Goal: Communication & Community: Answer question/provide support

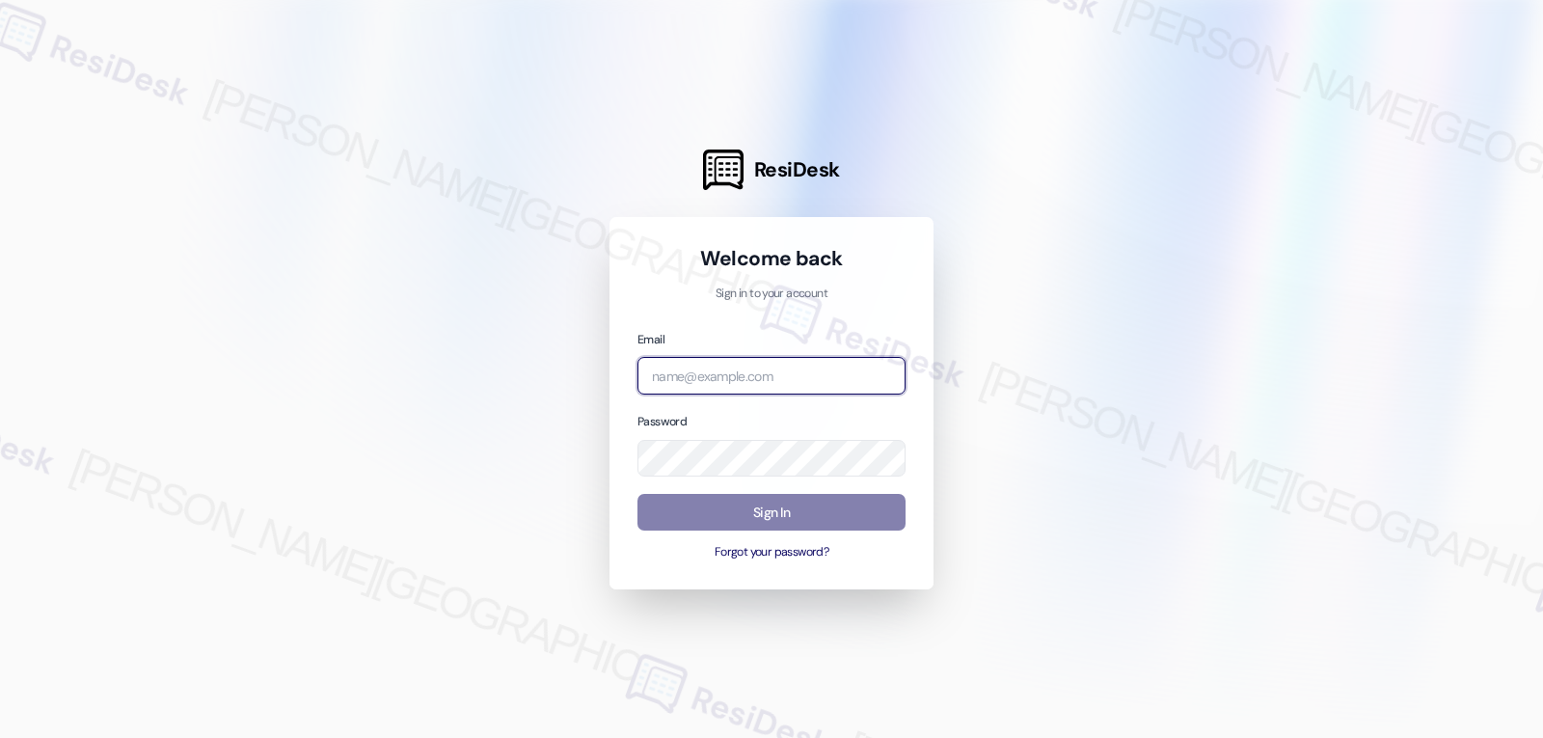
click at [773, 365] on input "email" at bounding box center [771, 376] width 268 height 38
click at [770, 379] on input "email" at bounding box center [771, 376] width 268 height 38
paste input "automated-surveys-archway_equities-jomar.punay@archway_[DOMAIN_NAME]"
type input "automated-surveys-archway_equities-jomar.punay@archway_[DOMAIN_NAME]"
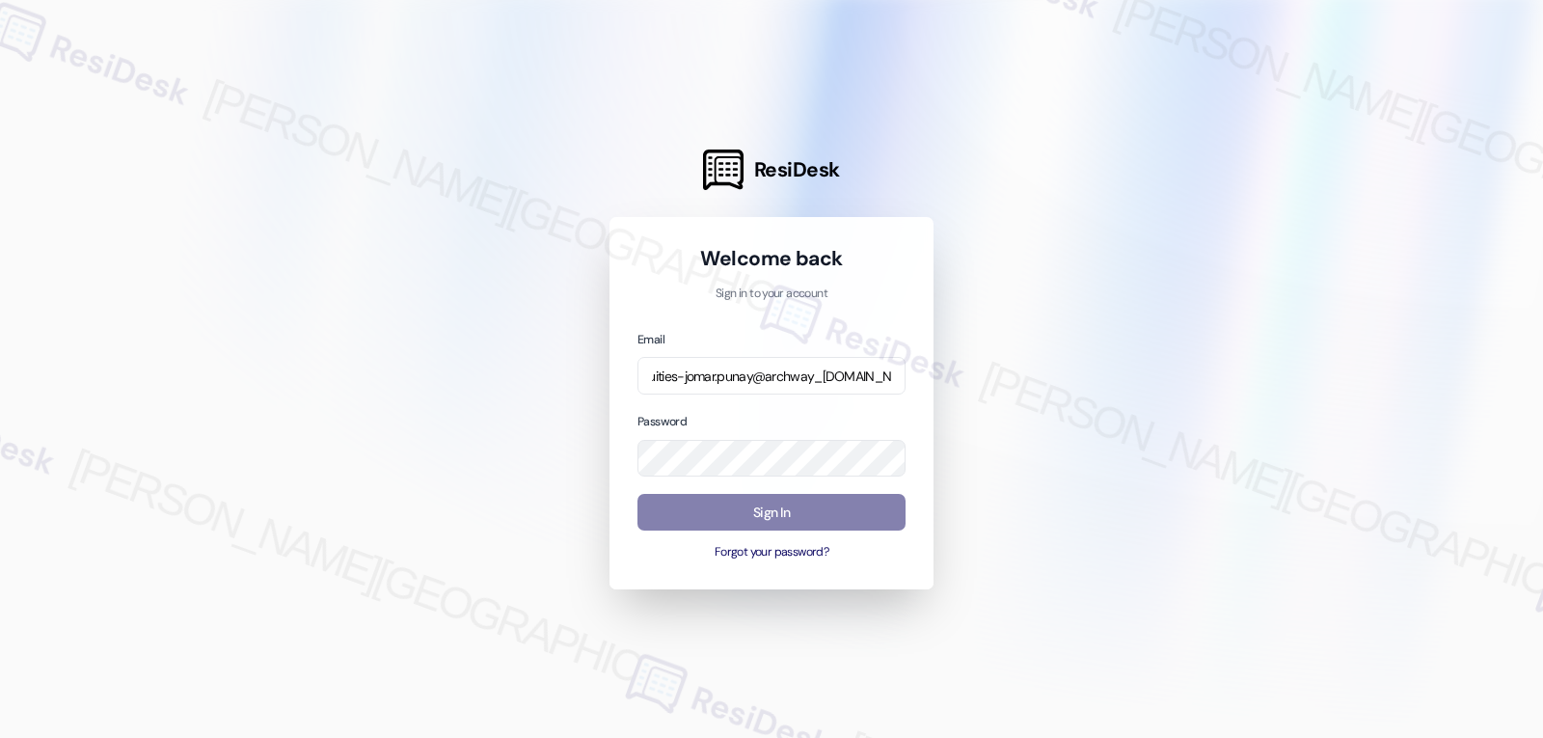
scroll to position [0, 0]
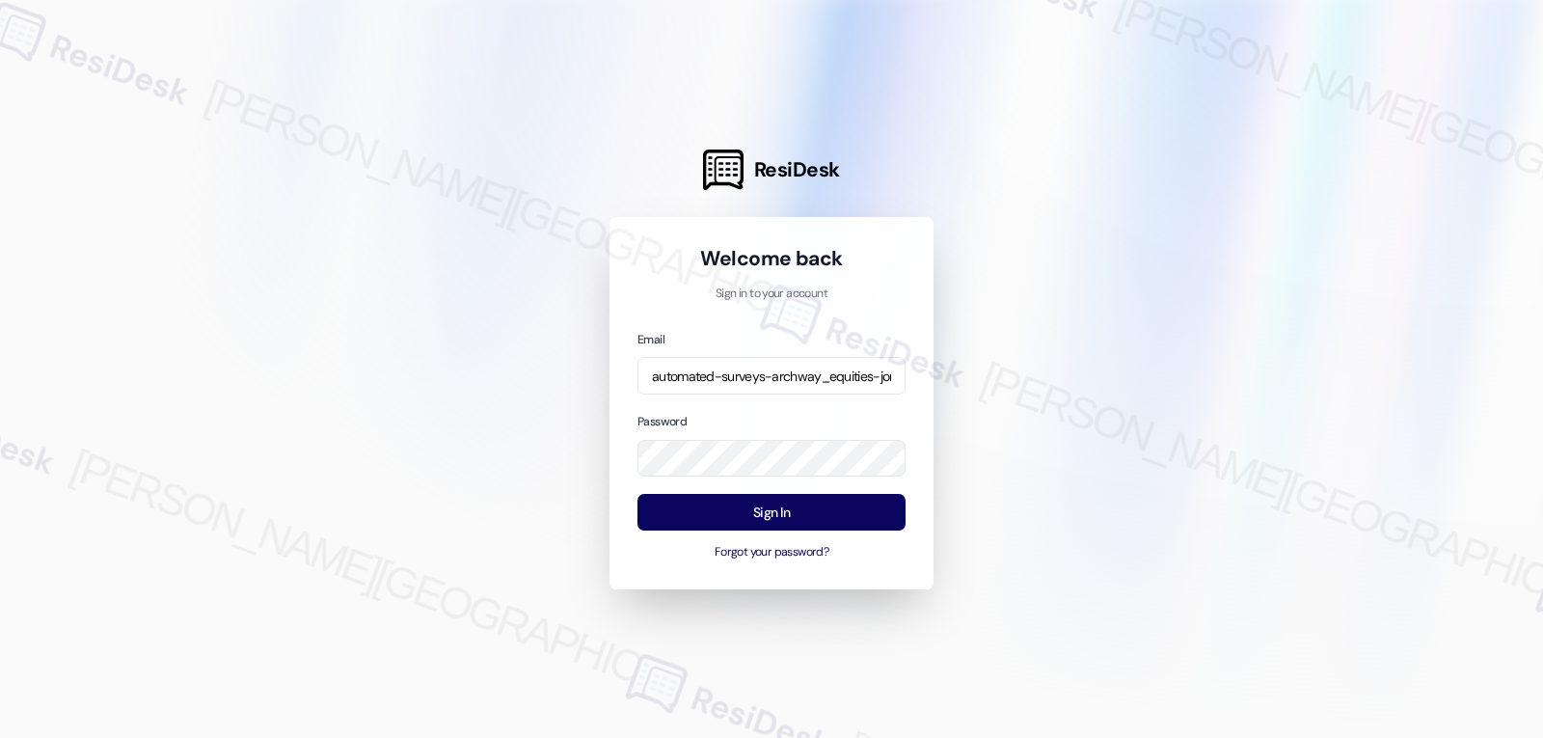
click at [661, 288] on p "Sign in to your account" at bounding box center [771, 293] width 268 height 17
click at [781, 524] on button "Sign In" at bounding box center [771, 513] width 268 height 38
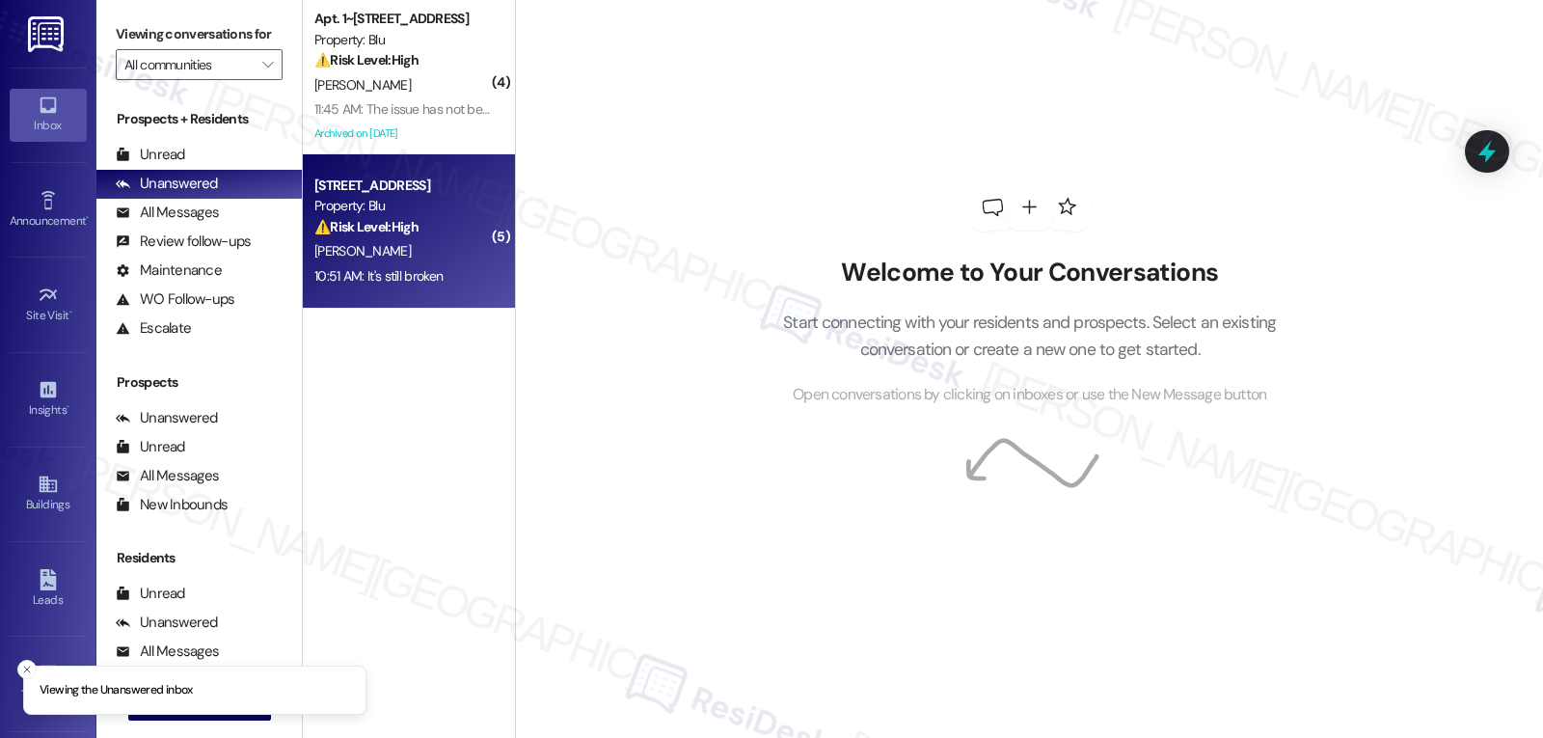
click at [422, 249] on div "[PERSON_NAME]" at bounding box center [403, 251] width 182 height 24
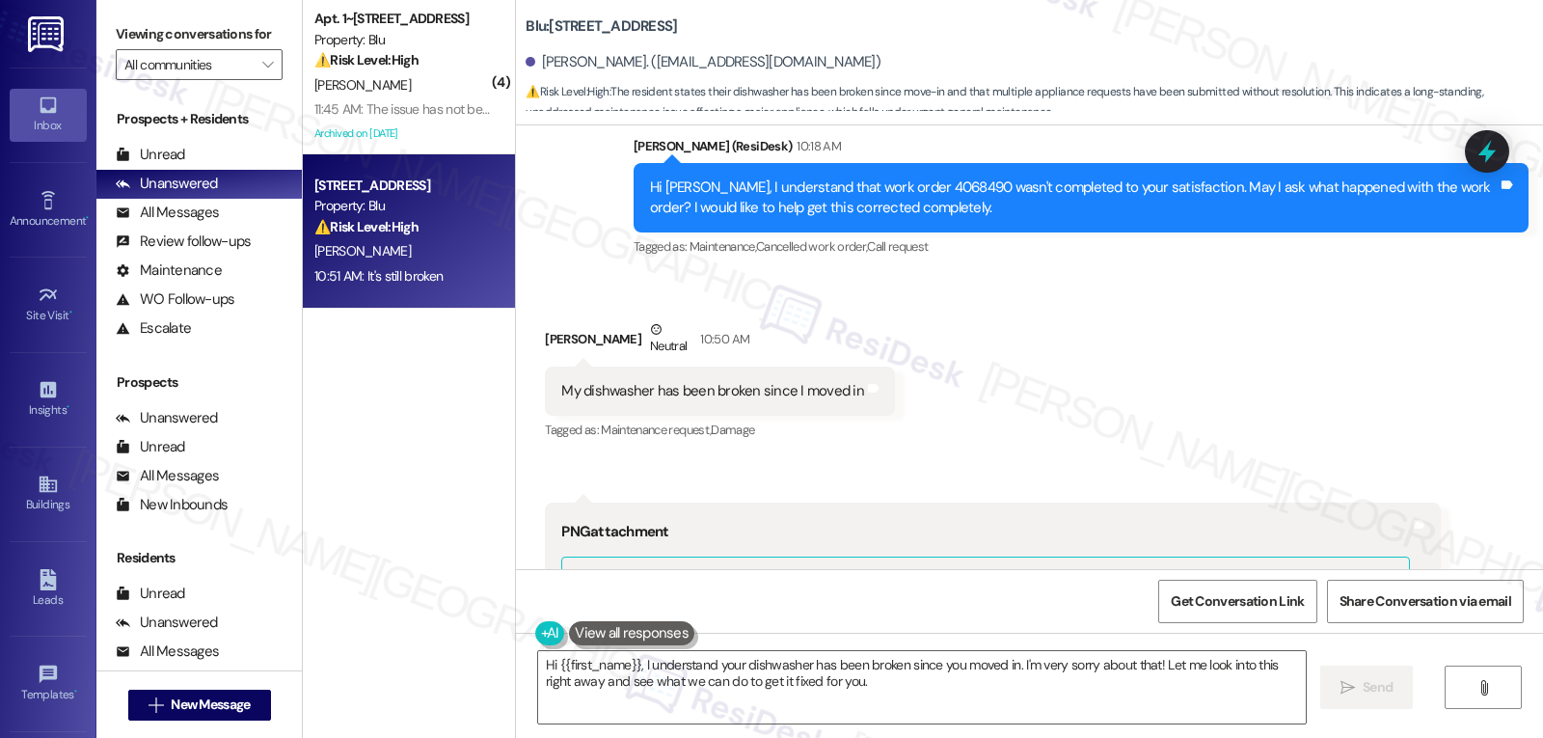
scroll to position [3400, 0]
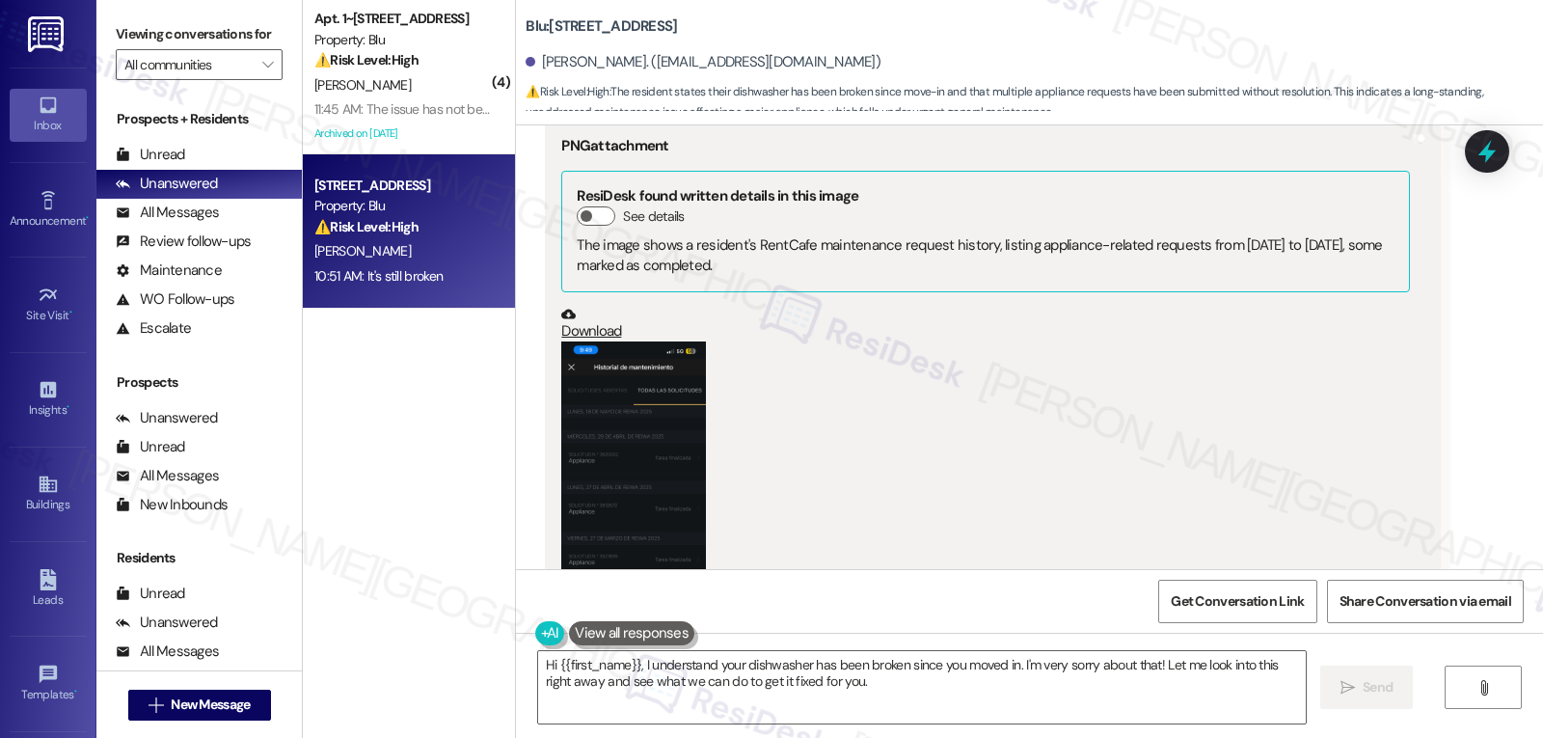
click at [585, 515] on button "Zoom image" at bounding box center [633, 497] width 145 height 313
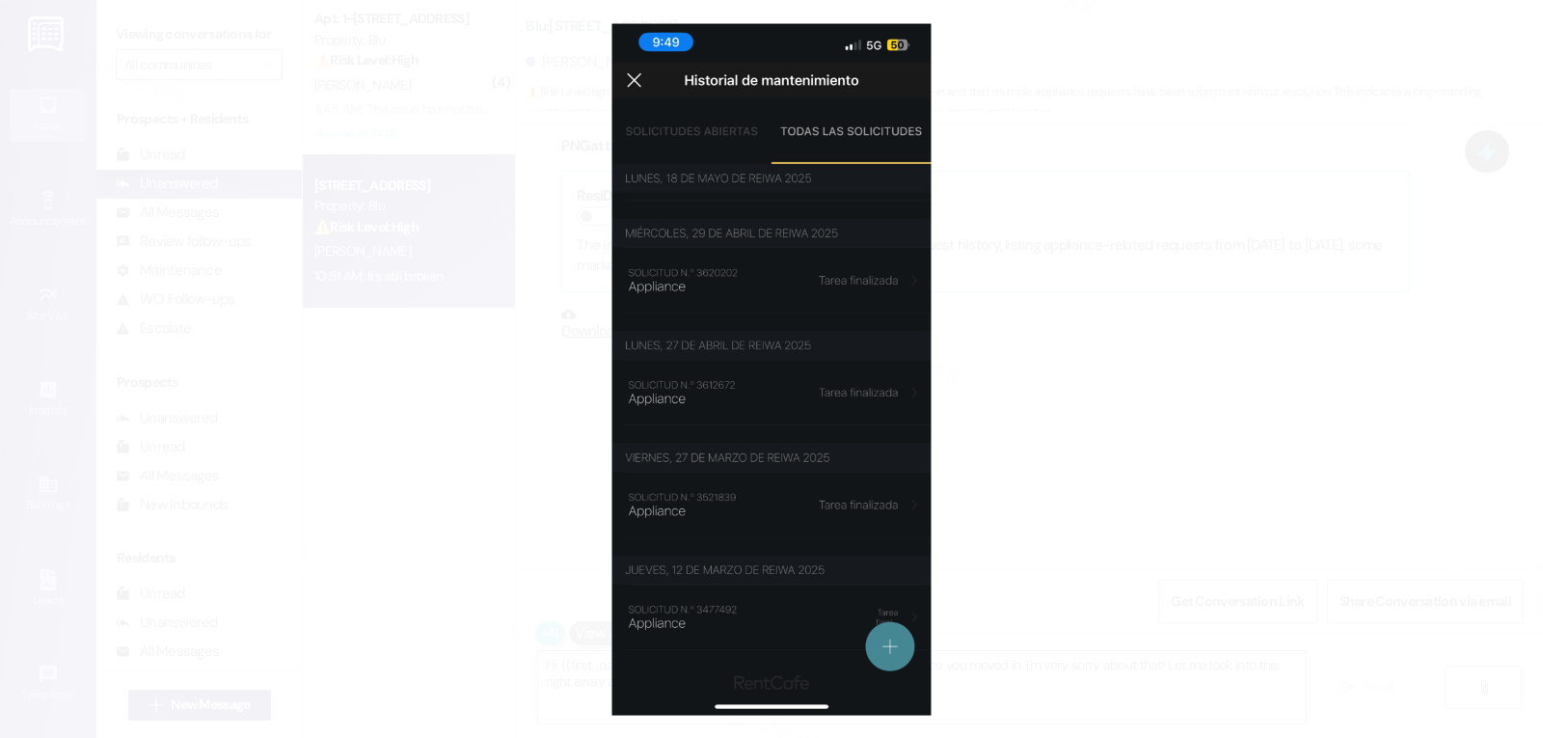
click at [1064, 529] on button "Unzoom image" at bounding box center [771, 369] width 1543 height 738
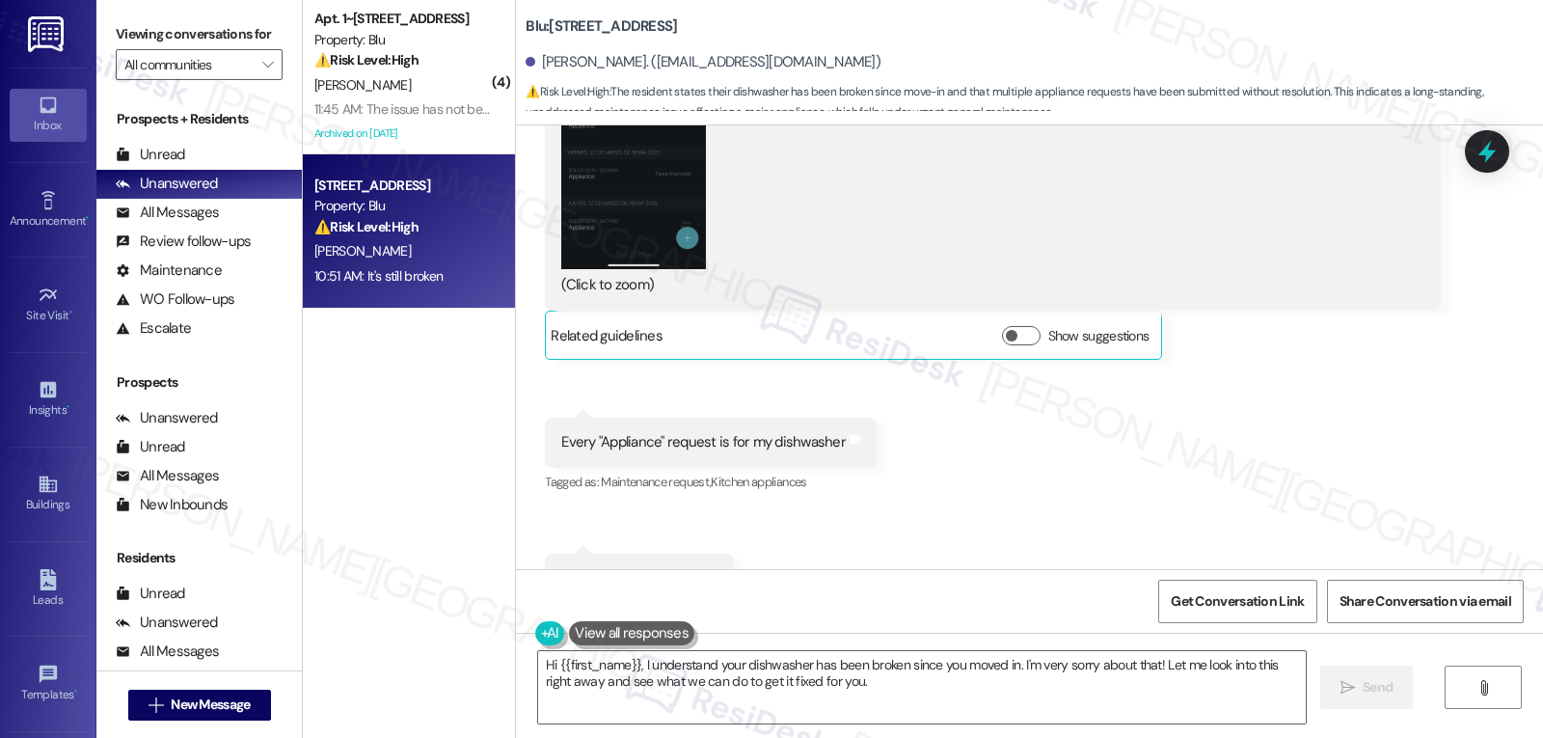
scroll to position [3978, 0]
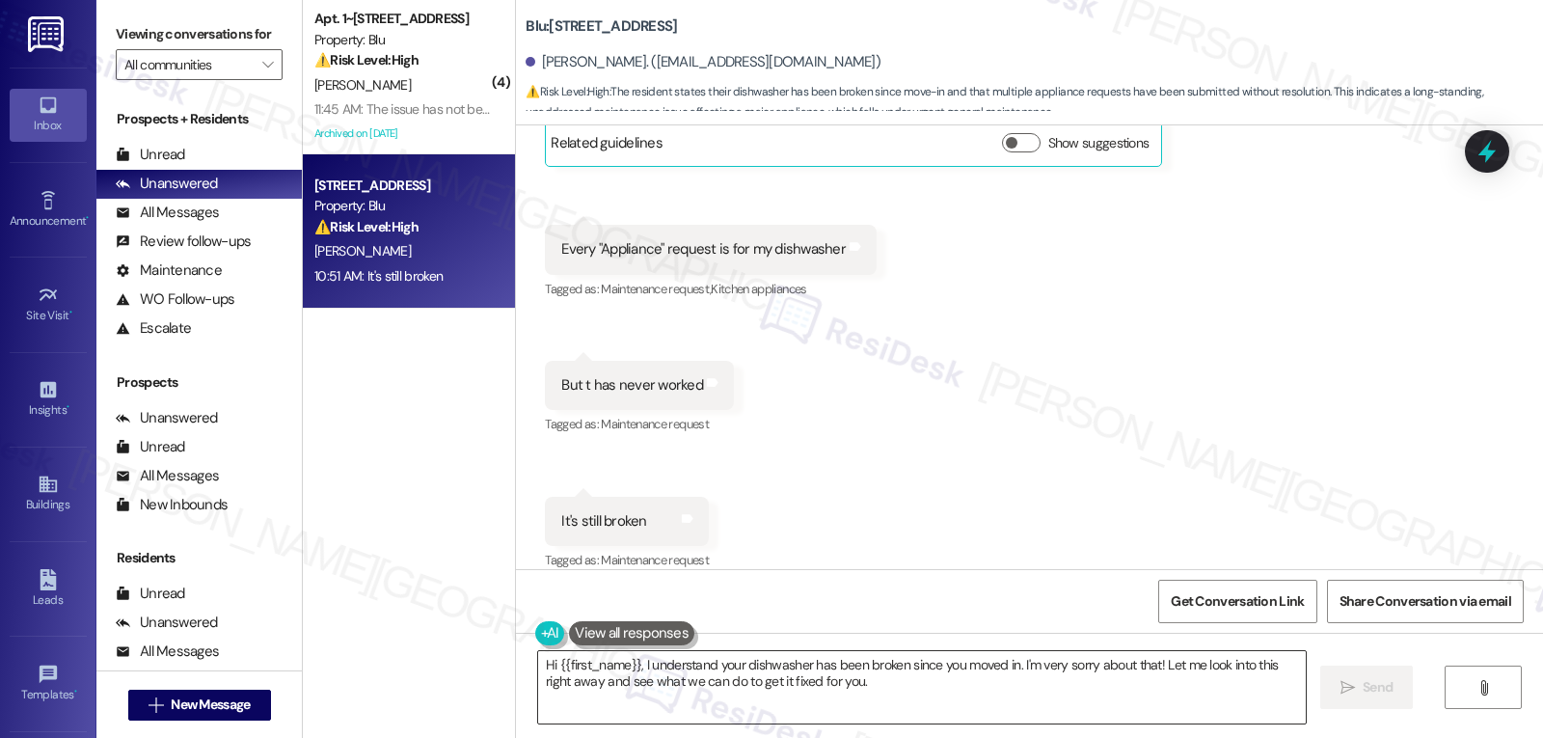
click at [850, 689] on textarea "Hi {{first_name}}, I understand your dishwasher has been broken since you moved…" at bounding box center [921, 687] width 767 height 72
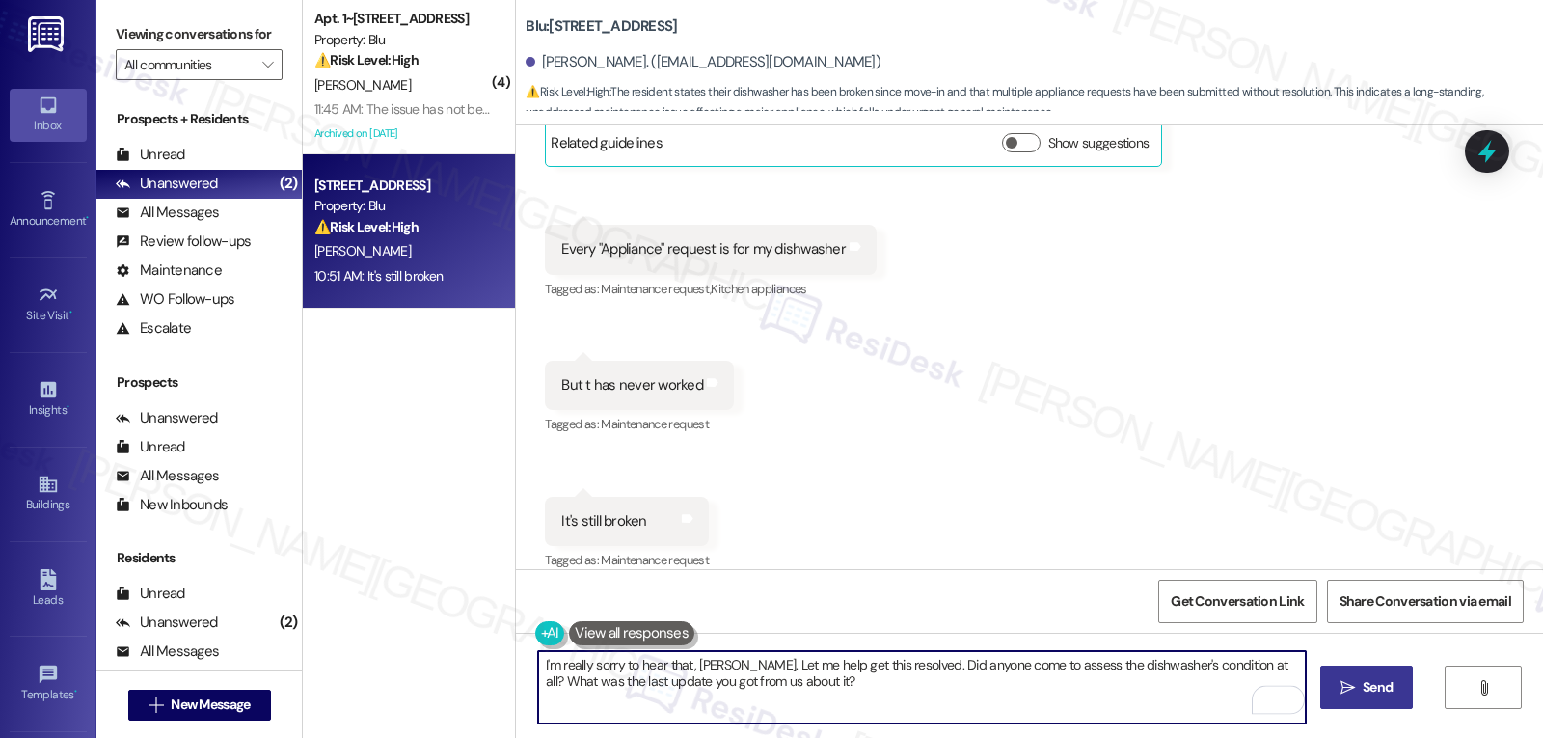
type textarea "I'm really sorry to hear that, [PERSON_NAME]. Let me help get this resolved. Di…"
click at [1364, 698] on button " Send" at bounding box center [1367, 686] width 94 height 43
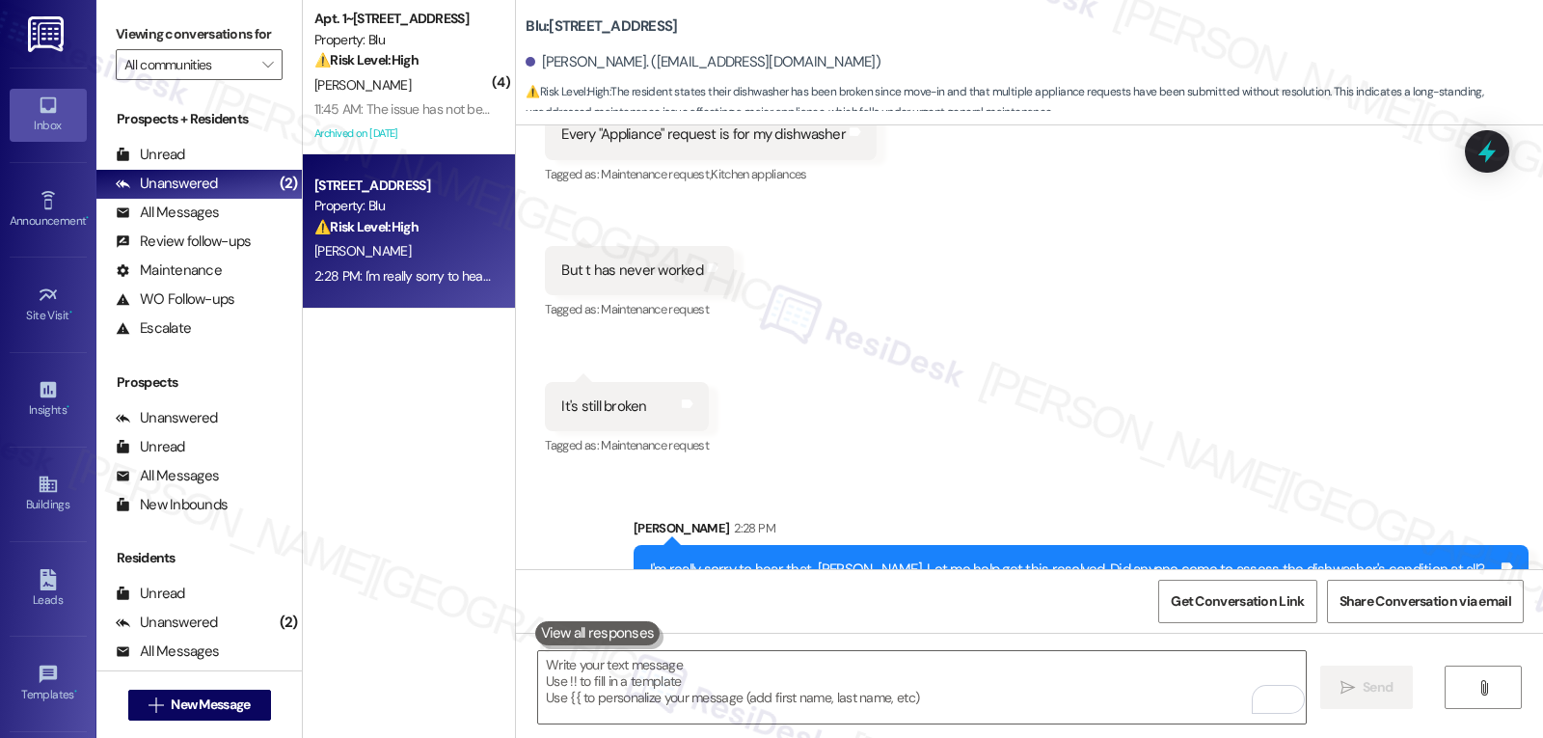
scroll to position [4133, 0]
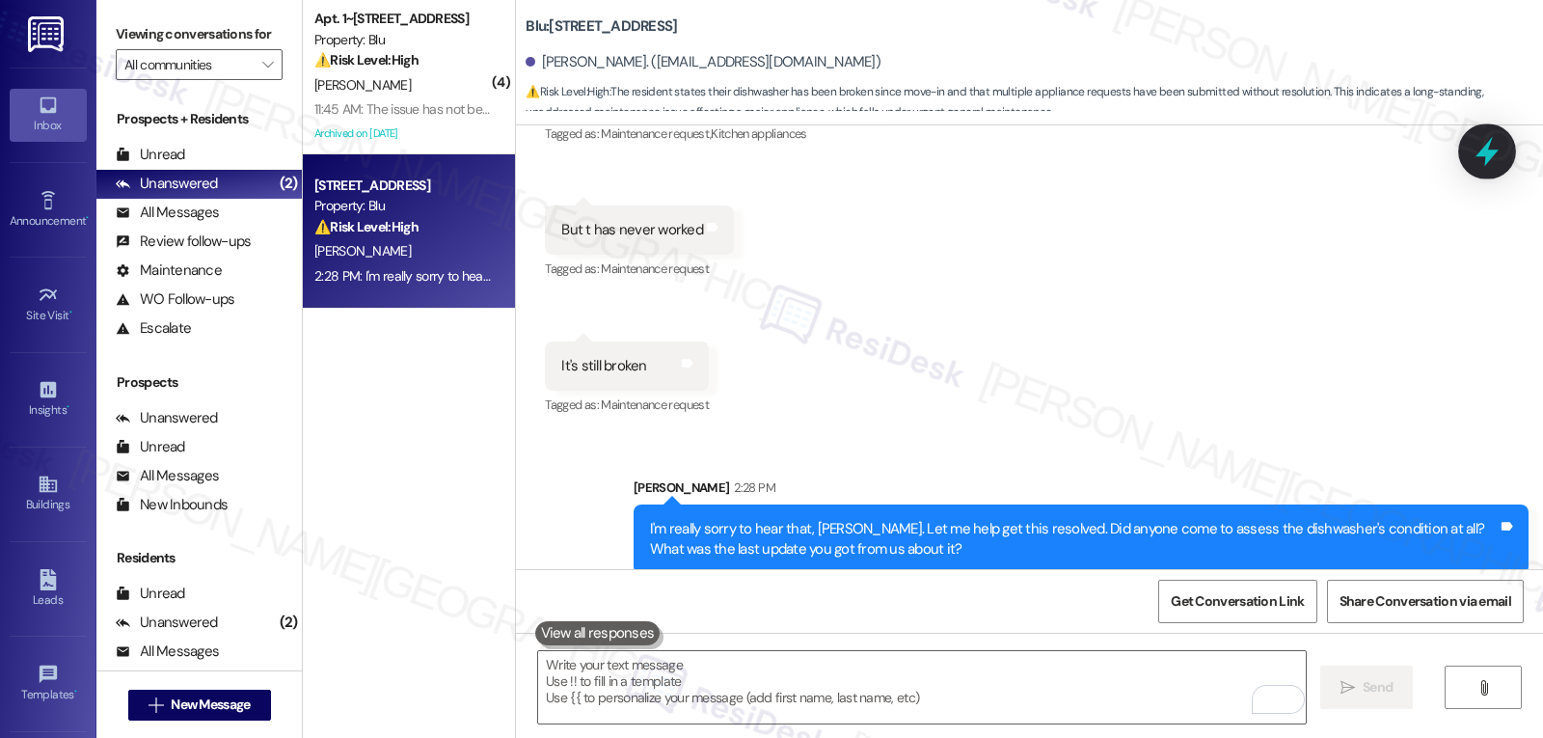
click at [1480, 165] on icon at bounding box center [1486, 151] width 33 height 33
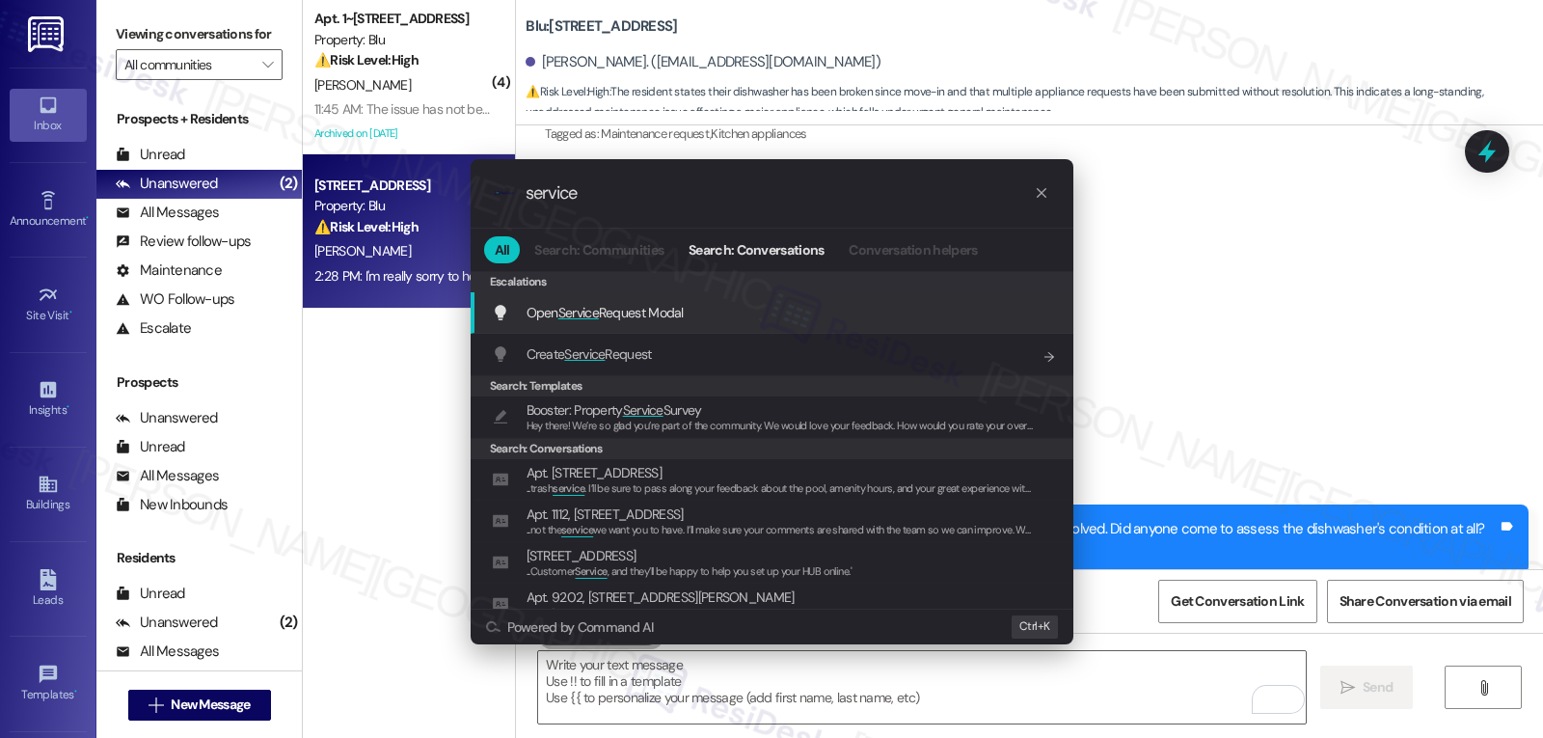
type input "service"
click at [619, 320] on span "Open Service Request Modal" at bounding box center [604, 312] width 157 height 17
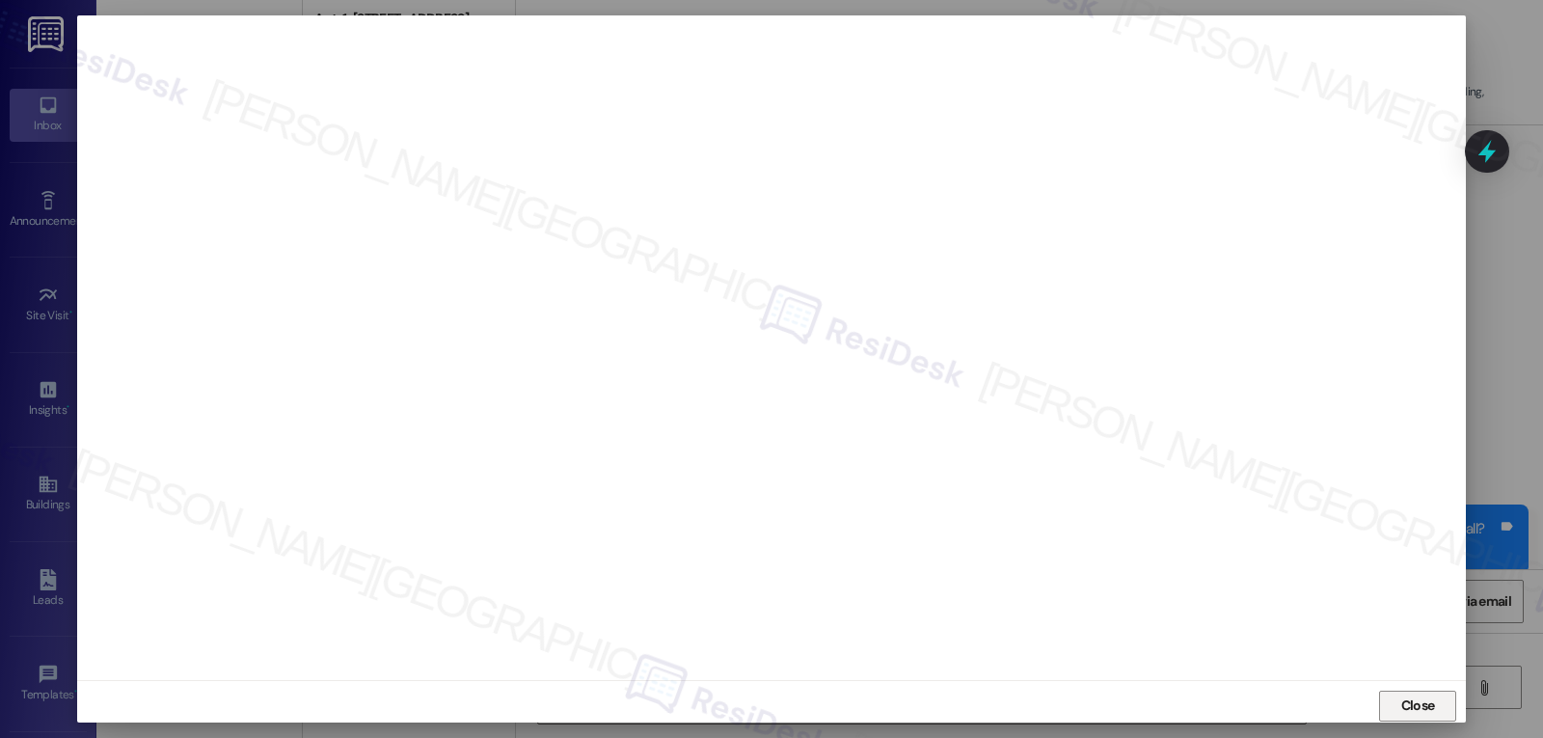
click at [1415, 704] on span "Close" at bounding box center [1418, 705] width 34 height 20
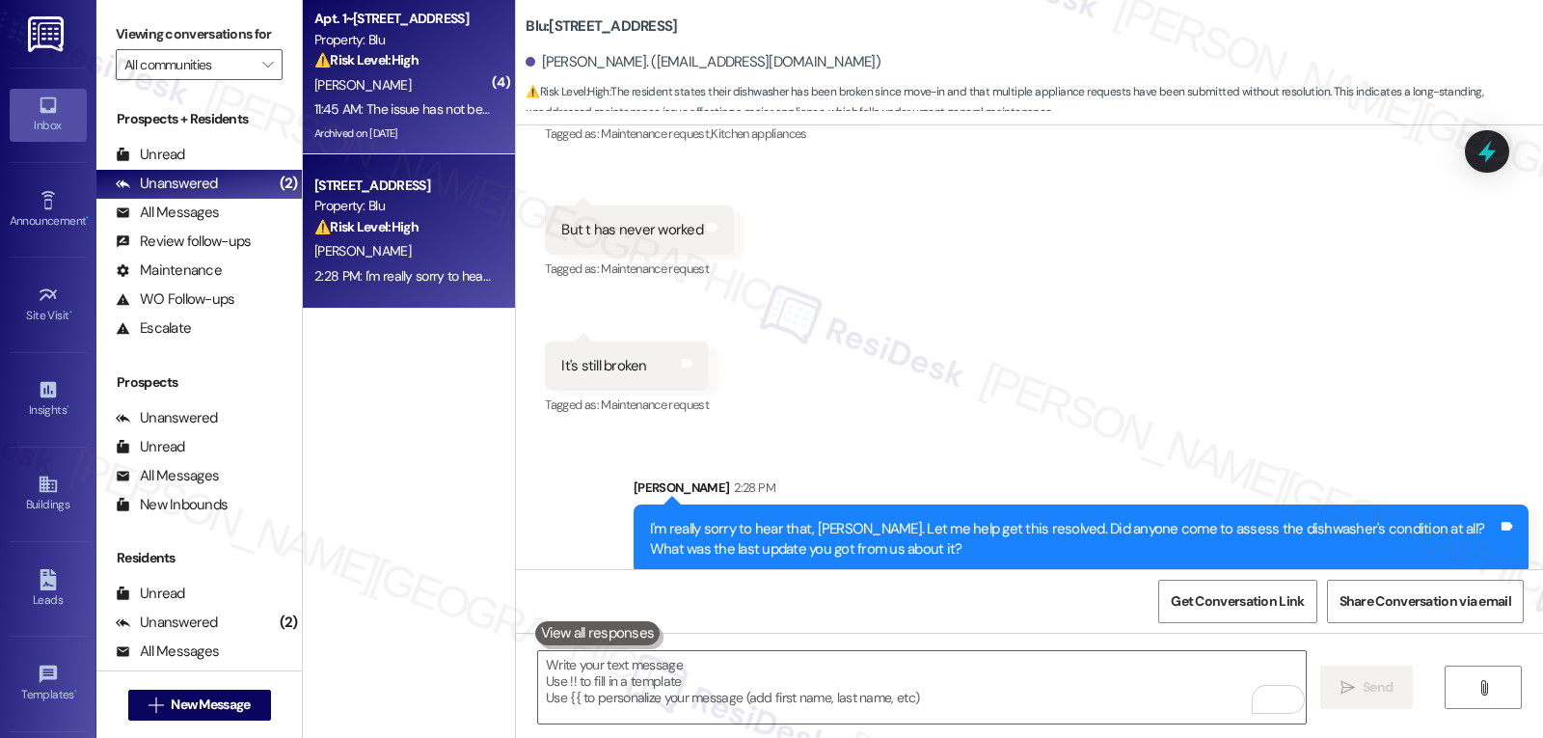
click at [353, 87] on div "[PERSON_NAME]" at bounding box center [403, 85] width 182 height 24
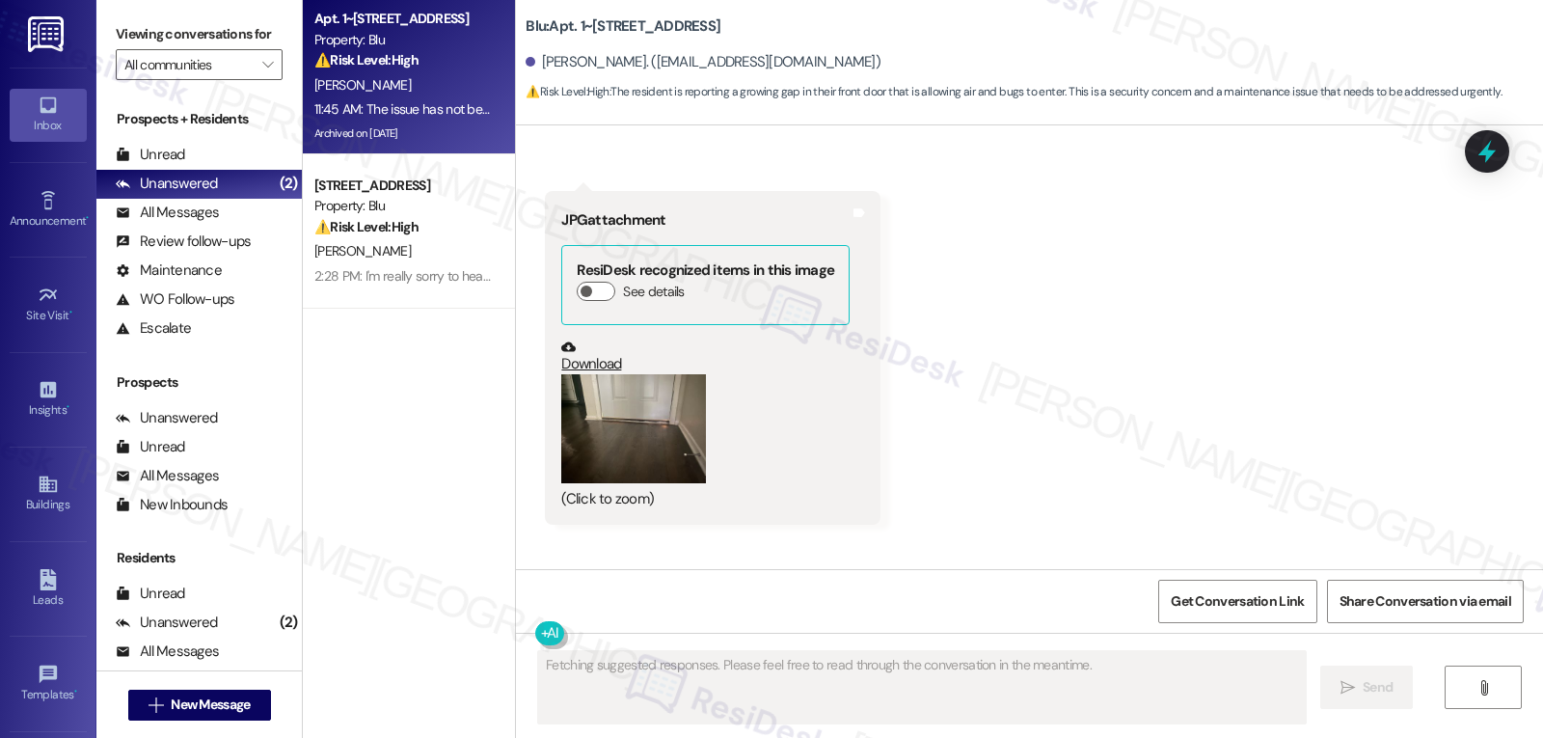
scroll to position [21230, 0]
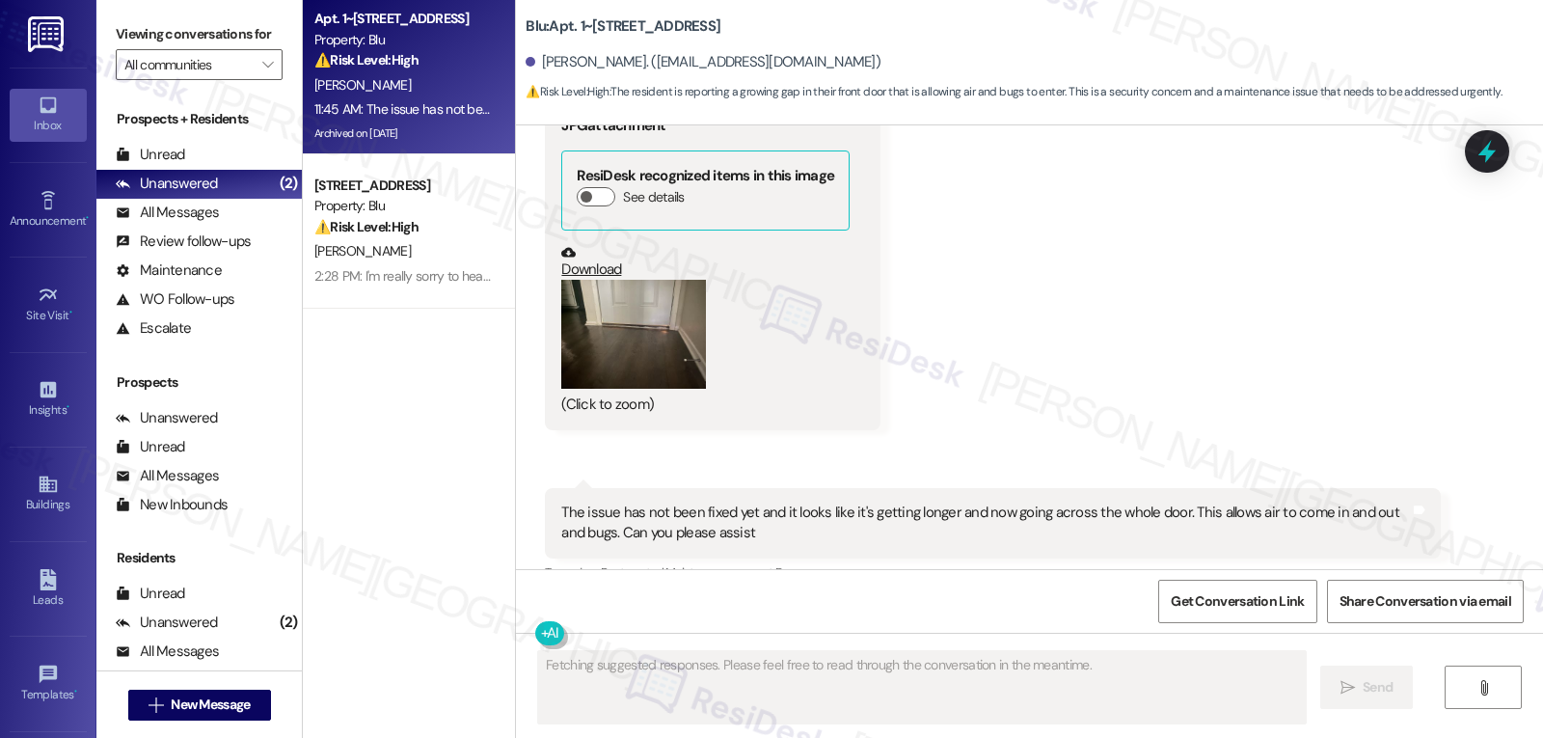
click at [605, 280] on button "Zoom image" at bounding box center [633, 334] width 145 height 109
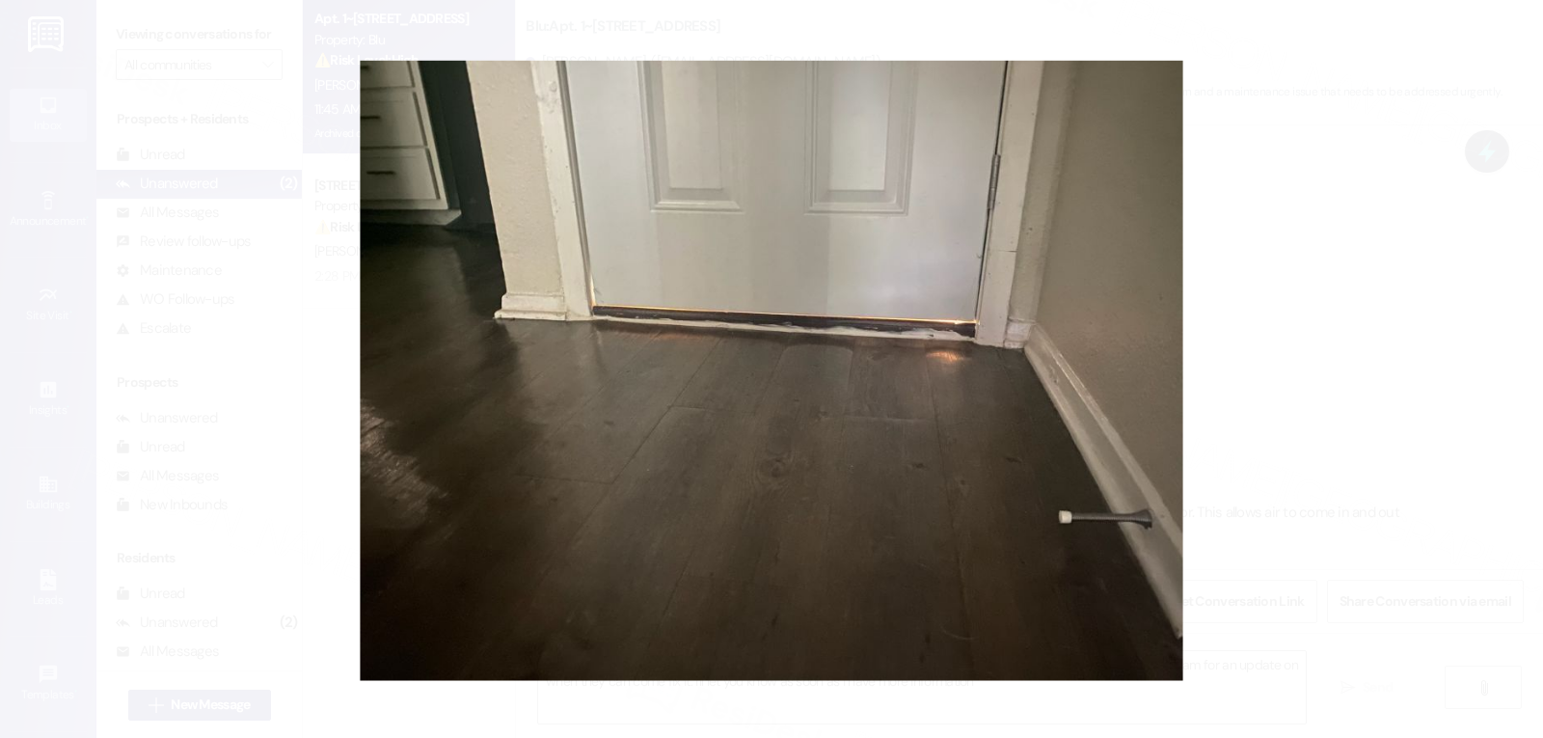
type textarea "Hi {{first_name}}, I understand your concern about the gap in your front door. …"
click at [1356, 358] on button "Unzoom image" at bounding box center [771, 369] width 1543 height 738
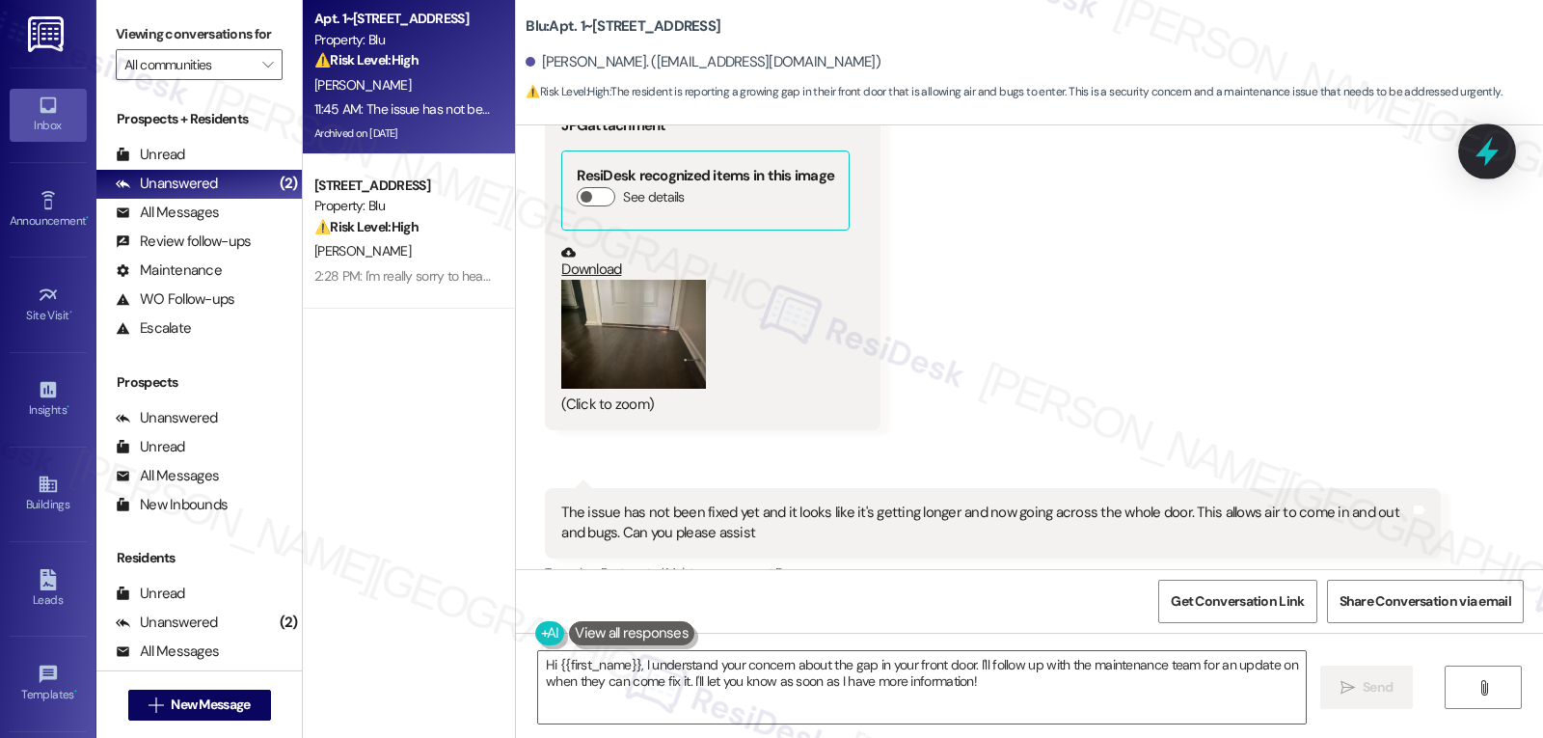
click at [1496, 150] on icon at bounding box center [1486, 152] width 23 height 30
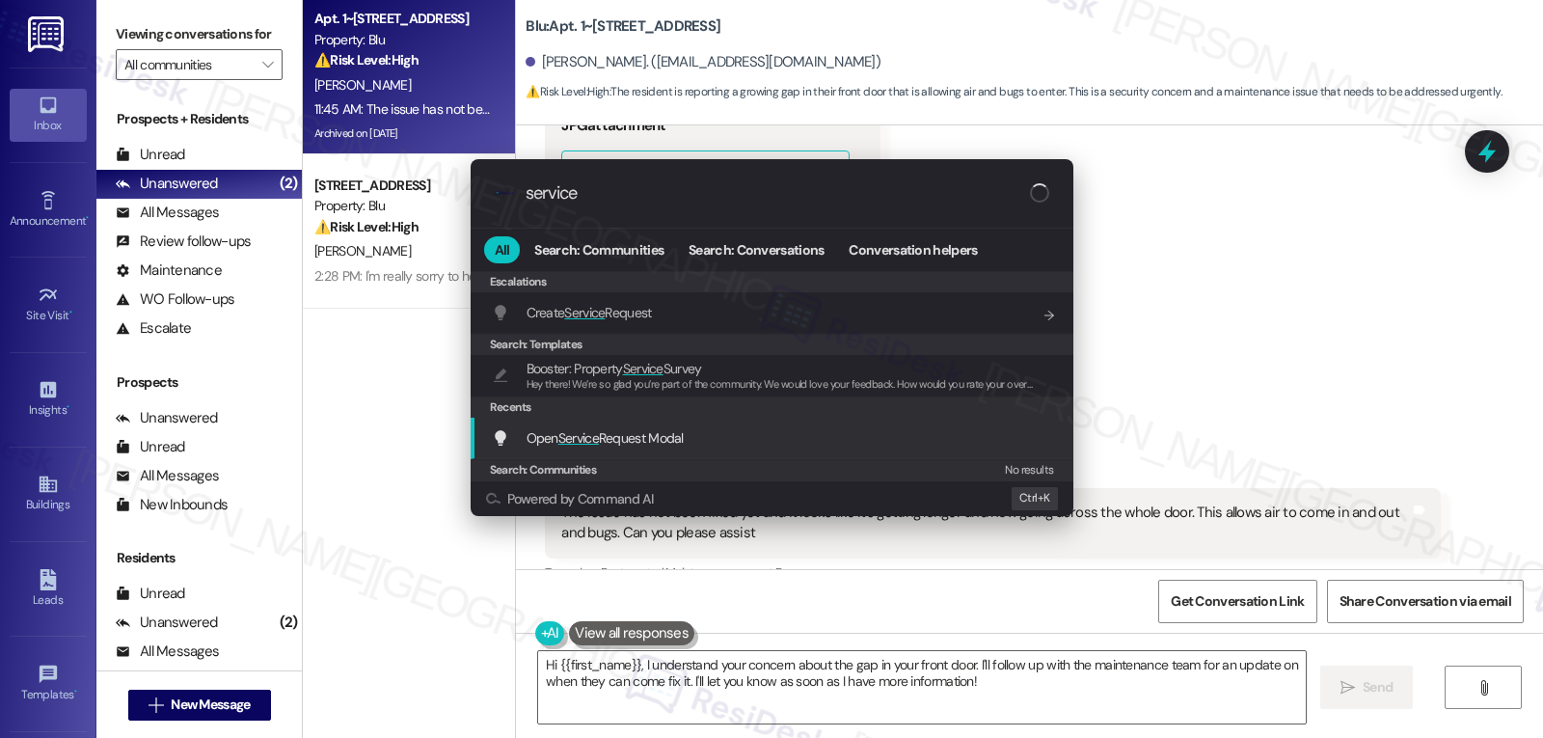
type input "service"
click at [636, 442] on span "Open Service Request Modal" at bounding box center [604, 437] width 157 height 17
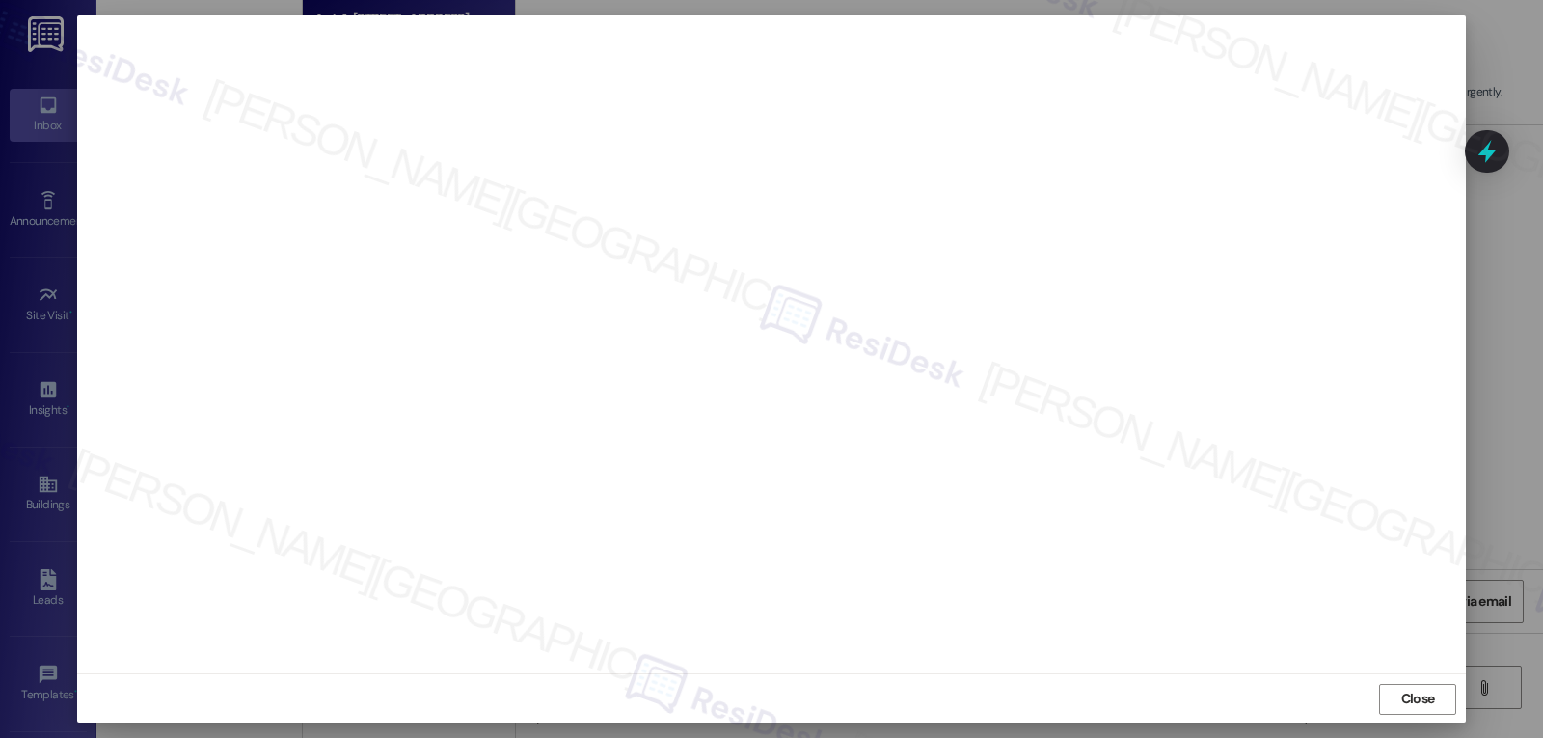
scroll to position [9, 0]
click at [1411, 696] on span "Close" at bounding box center [1418, 696] width 34 height 20
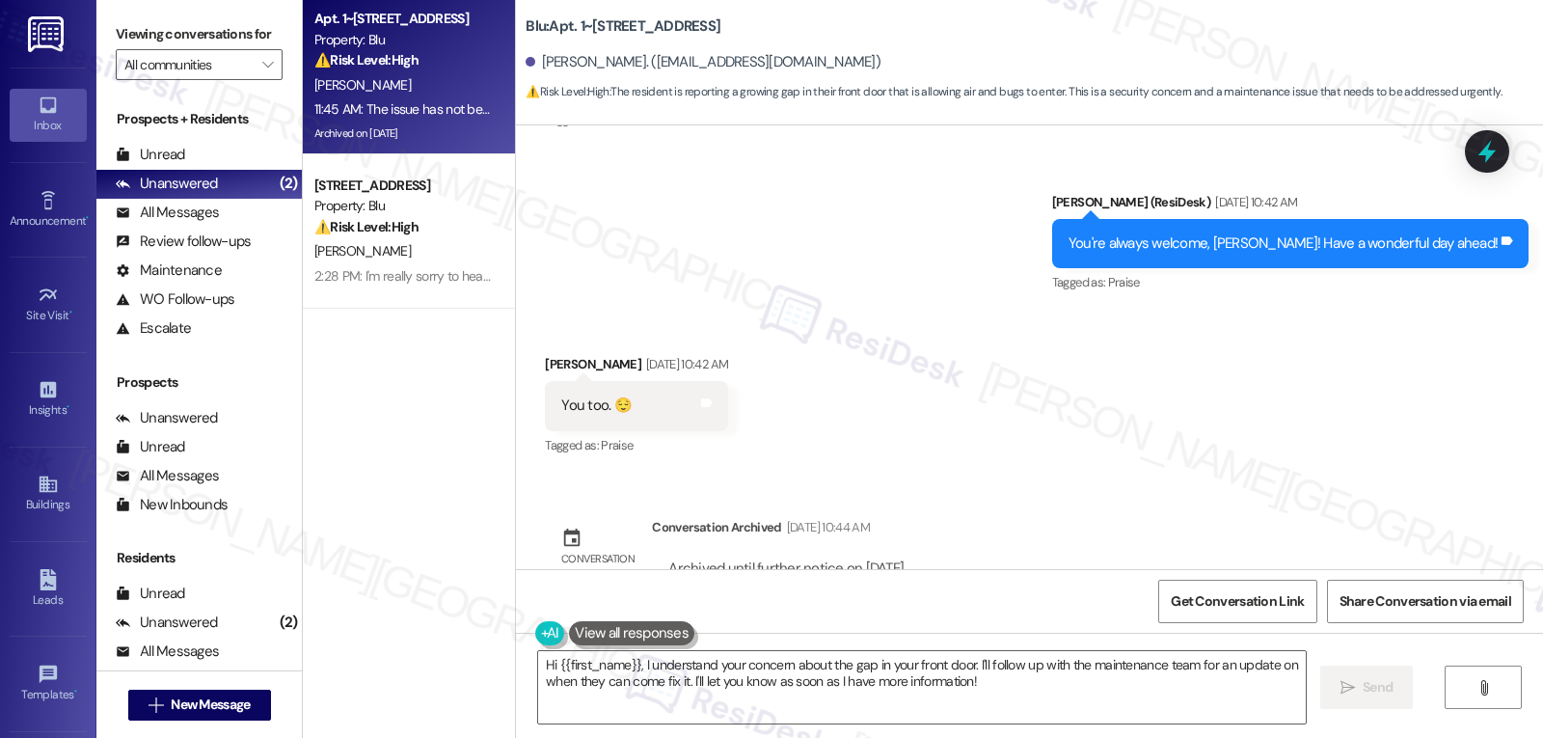
scroll to position [20459, 0]
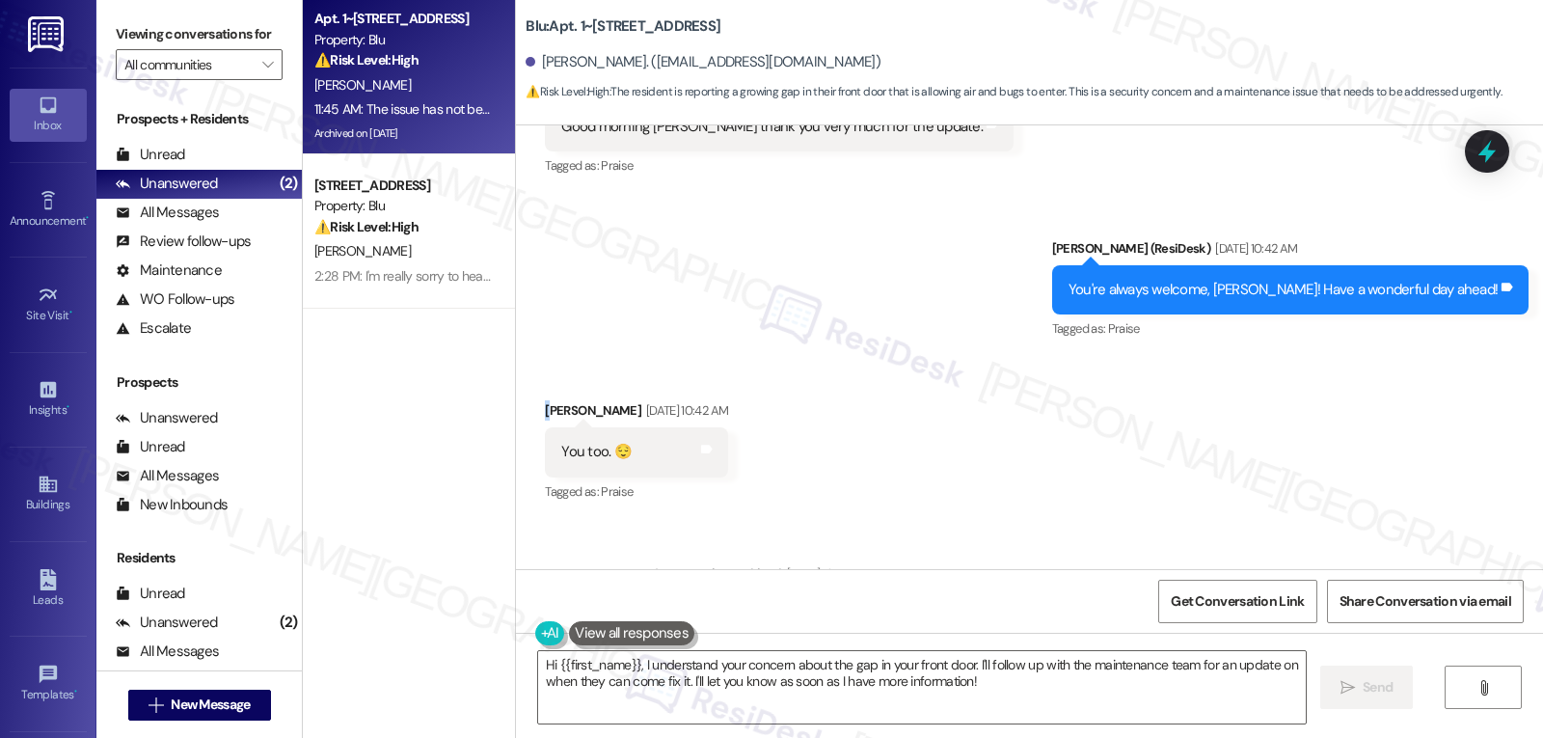
click at [545, 400] on div "[PERSON_NAME] [DATE] 10:42 AM" at bounding box center [636, 413] width 183 height 27
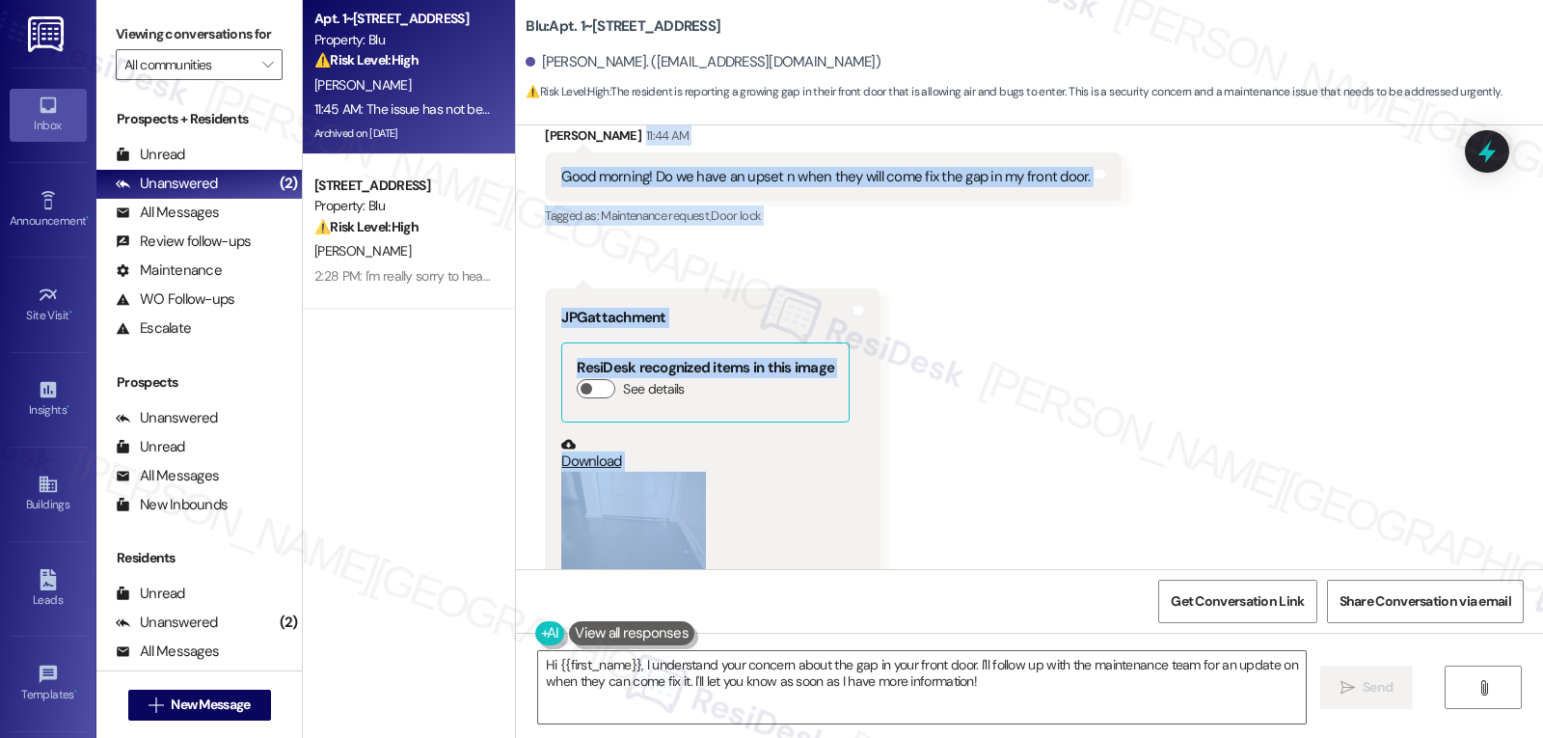
scroll to position [21230, 0]
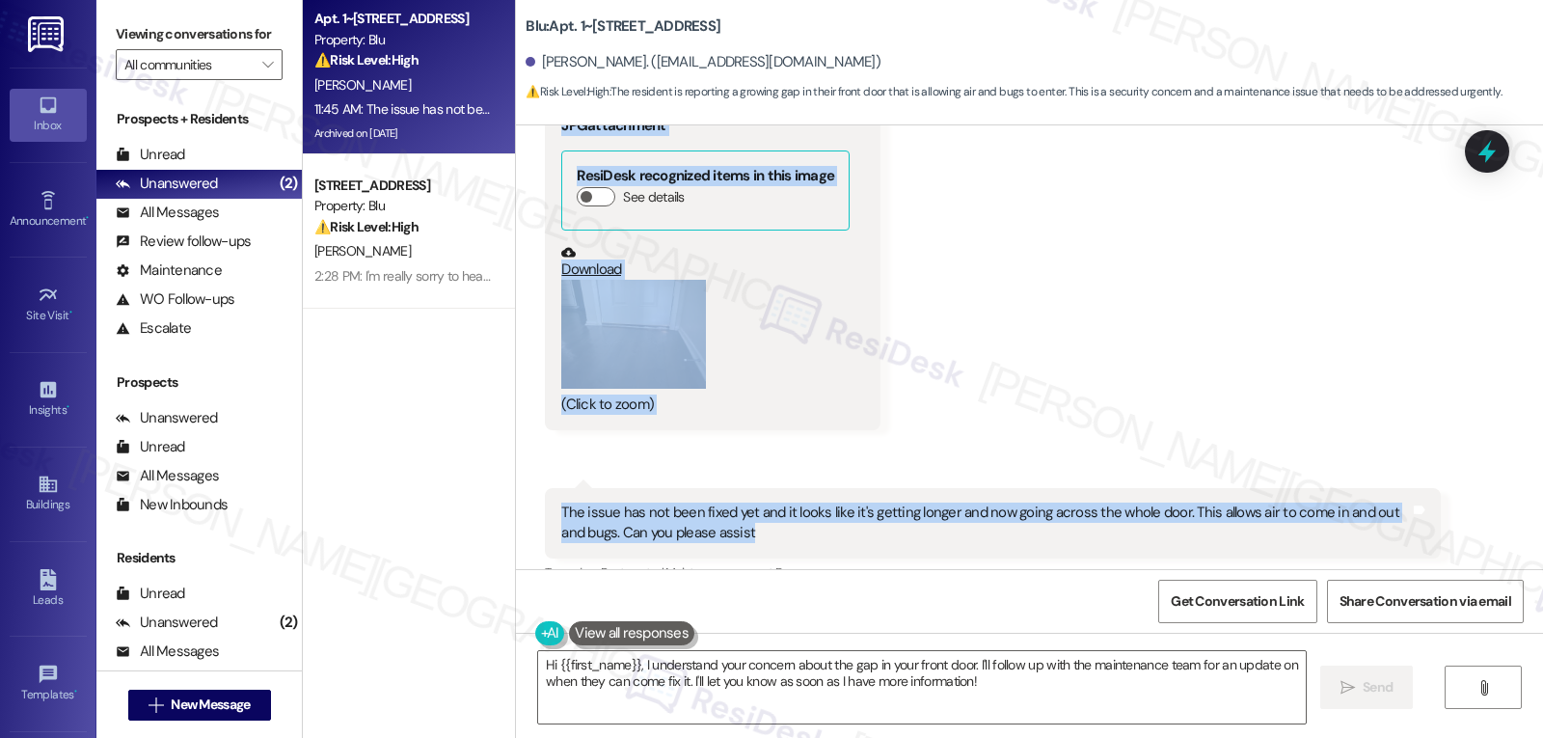
drag, startPoint x: 524, startPoint y: 259, endPoint x: 1361, endPoint y: 461, distance: 860.8
click at [1361, 461] on div "Received via SMS [PERSON_NAME] 11:44 AM Good morning! Do we have an upset n whe…" at bounding box center [1029, 270] width 1027 height 760
copy div "11:44 AM Good morning! Do we have an upset n when they will come fix the gap in…"
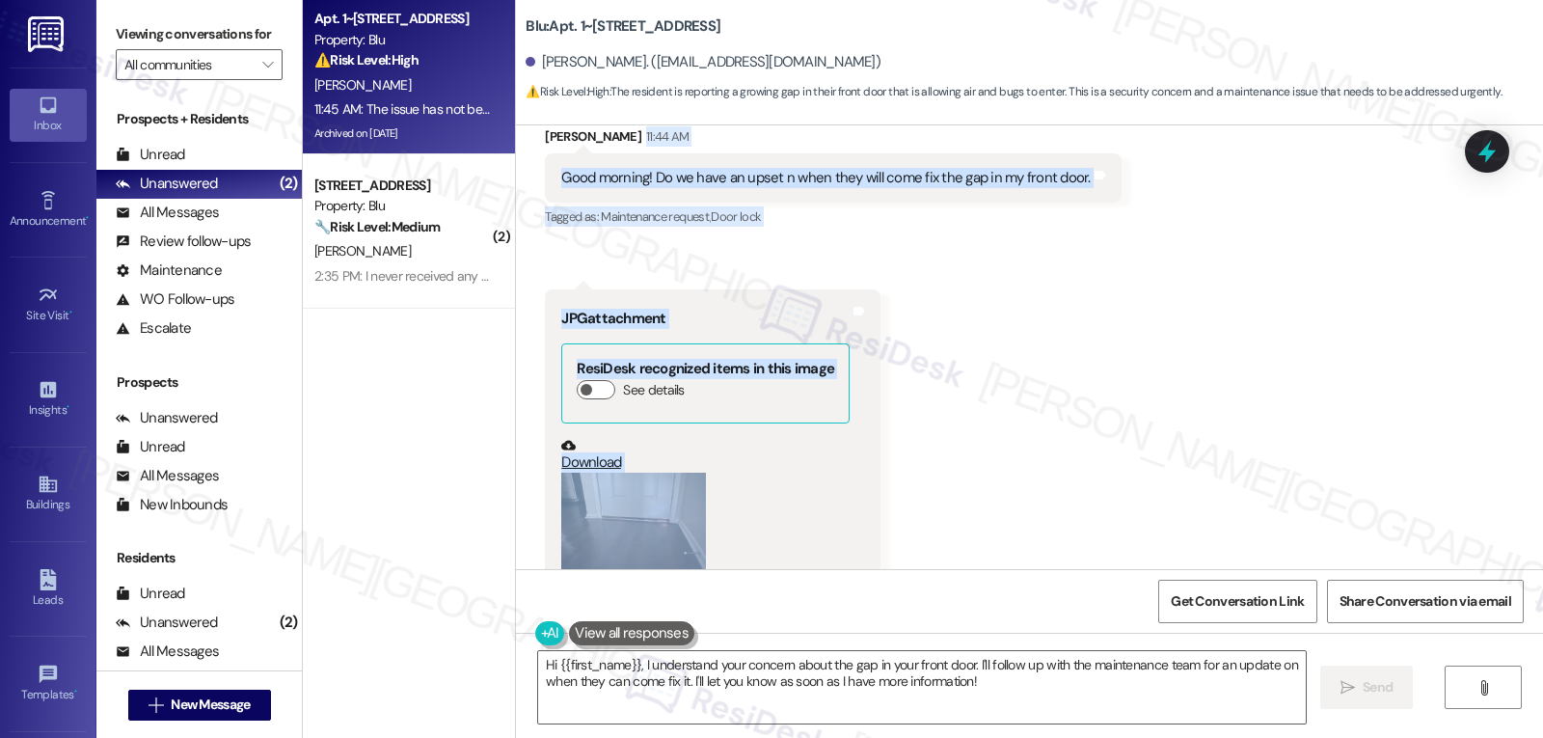
scroll to position [20652, 0]
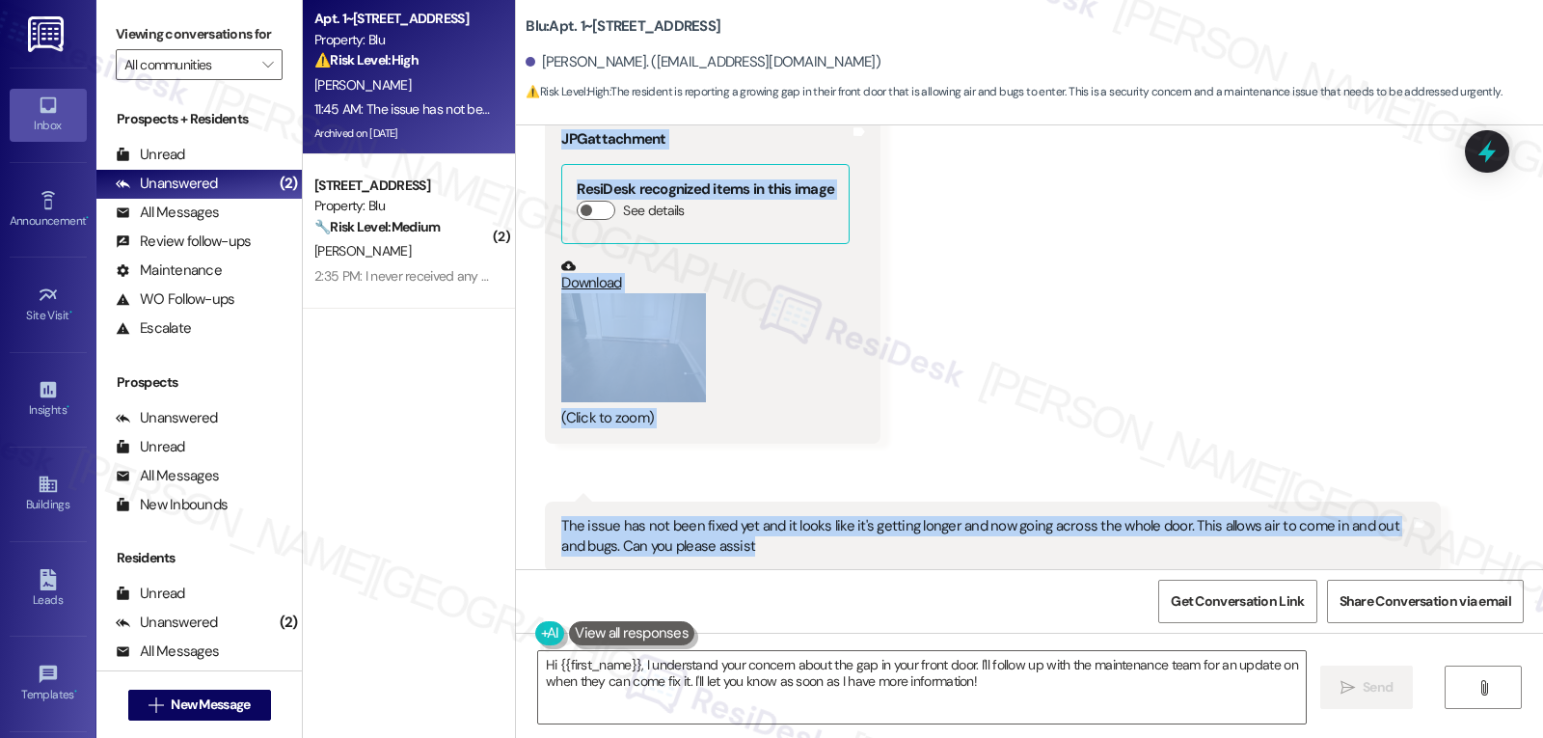
scroll to position [21230, 0]
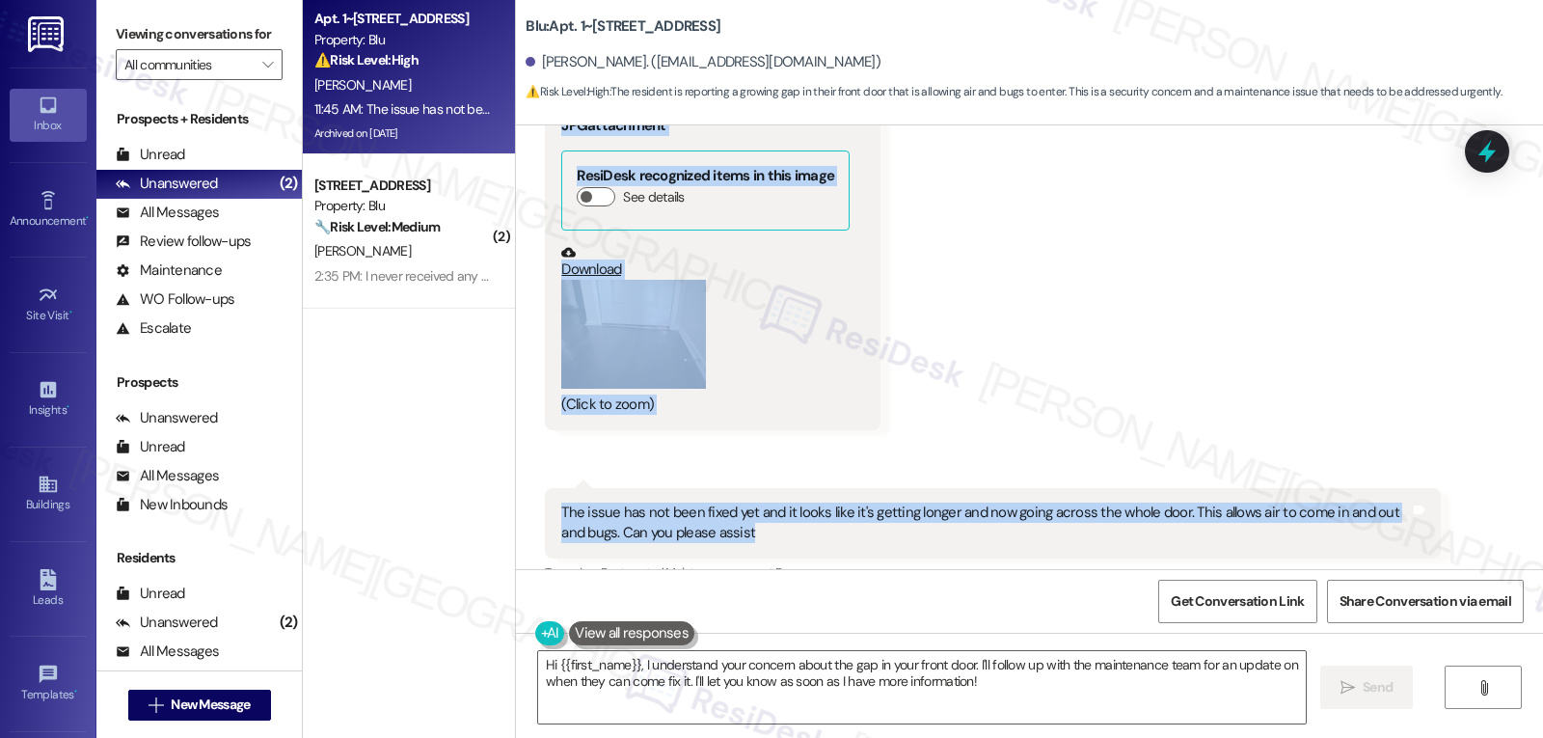
drag, startPoint x: 528, startPoint y: 441, endPoint x: 1013, endPoint y: 460, distance: 485.3
click at [1013, 460] on div "Received via SMS [PERSON_NAME] 11:44 AM Good morning! Do we have an upset n whe…" at bounding box center [1029, 270] width 1027 height 760
copy div "[PERSON_NAME] 11:44 AM Good morning! Do we have an upset n when they will come …"
click at [954, 685] on textarea "Hi {{first_name}}, I understand your concern about the gap in your front door. …" at bounding box center [921, 687] width 767 height 72
paste textarea "Thank you for sharing the update and the photo—it’s very helpful. I’m sorry the…"
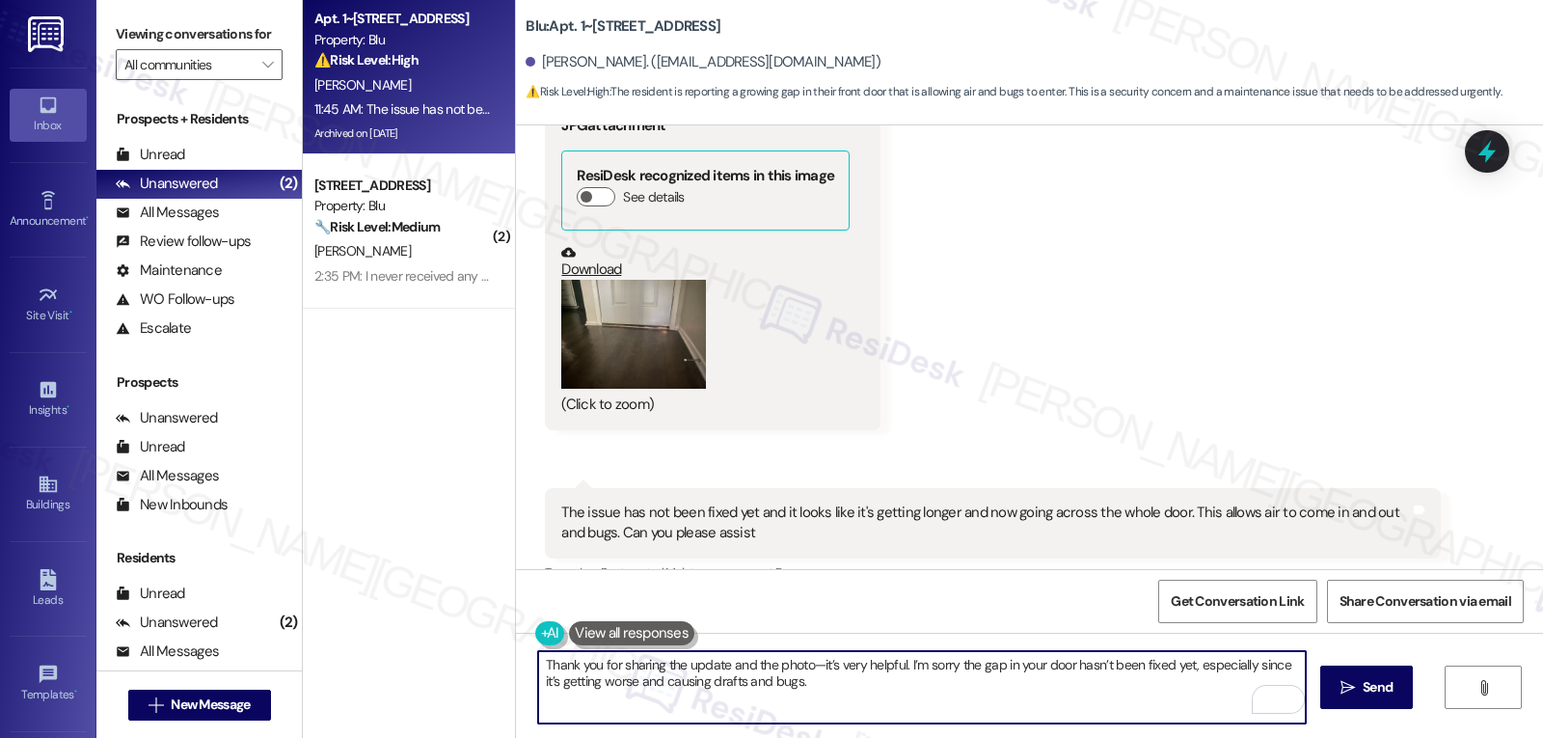
click at [808, 670] on textarea "Thank you for sharing the update and the photo—it’s very helpful. I’m sorry the…" at bounding box center [921, 687] width 767 height 72
click at [920, 691] on textarea "Thank you for sharing the update and the photo. It’s very helpful. I’m sorry th…" at bounding box center [921, 687] width 767 height 72
click at [751, 682] on textarea "Thank you for sharing the update and the photo. It’s very helpful. I’m sorry th…" at bounding box center [921, 687] width 767 height 72
click at [756, 686] on textarea "Thank you for sharing the update and the photo. It’s very helpful. I’m sorry th…" at bounding box center [921, 687] width 767 height 72
click at [818, 681] on textarea "Thank you for sharing the update and the photo. It’s very helpful. I’m sorry th…" at bounding box center [921, 687] width 767 height 72
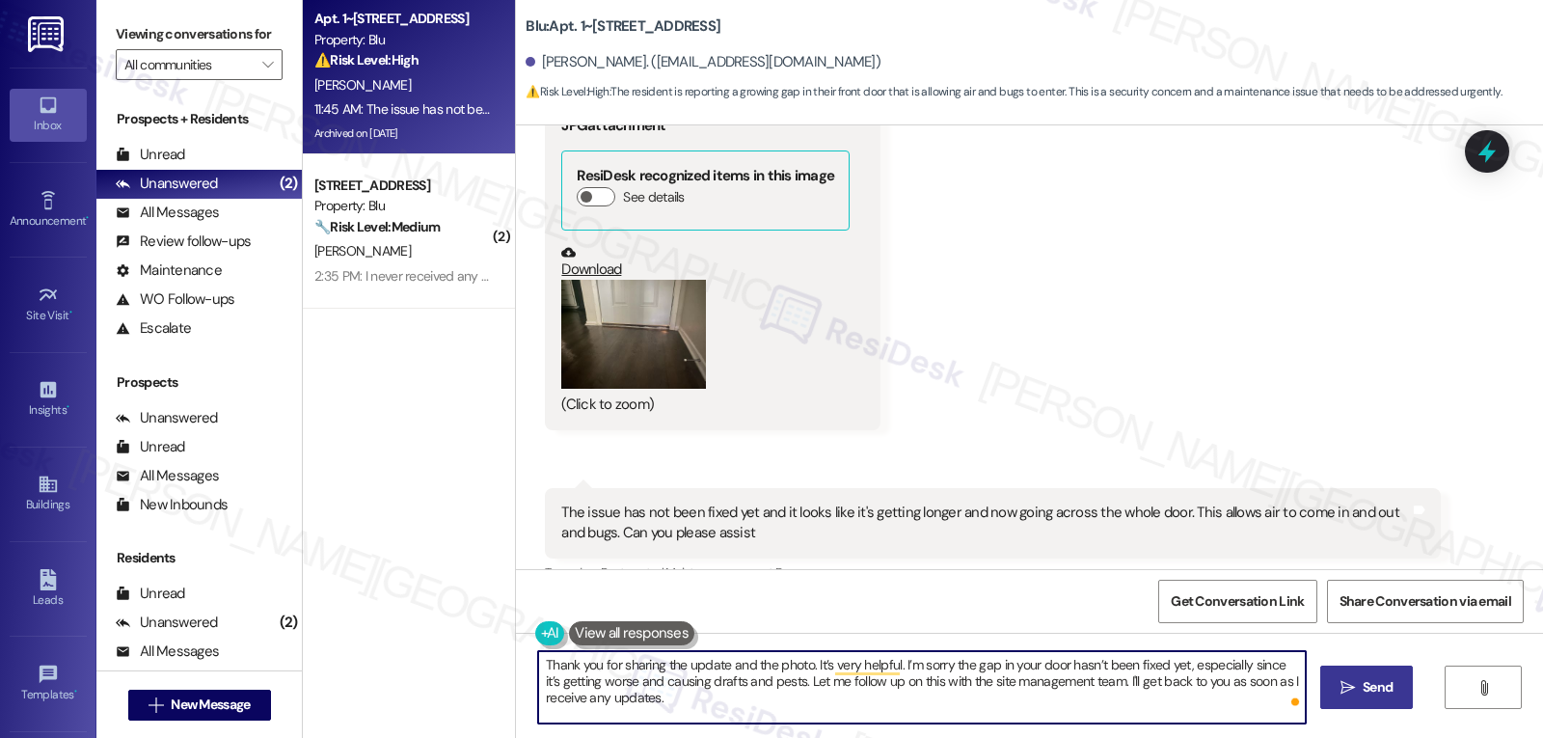
type textarea "Thank you for sharing the update and the photo. It’s very helpful. I’m sorry th…"
click at [1380, 695] on span "Send" at bounding box center [1377, 687] width 30 height 20
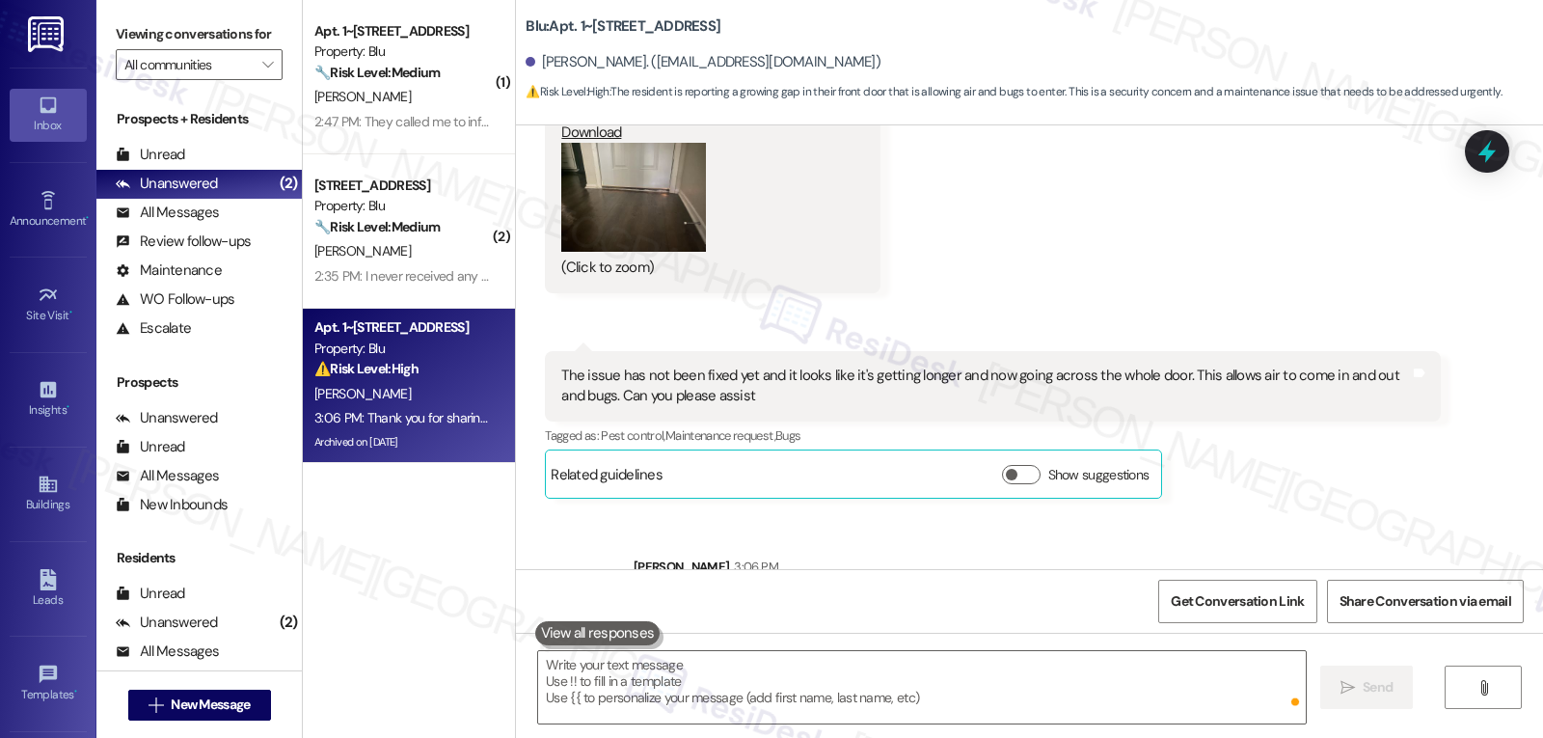
scroll to position [21406, 0]
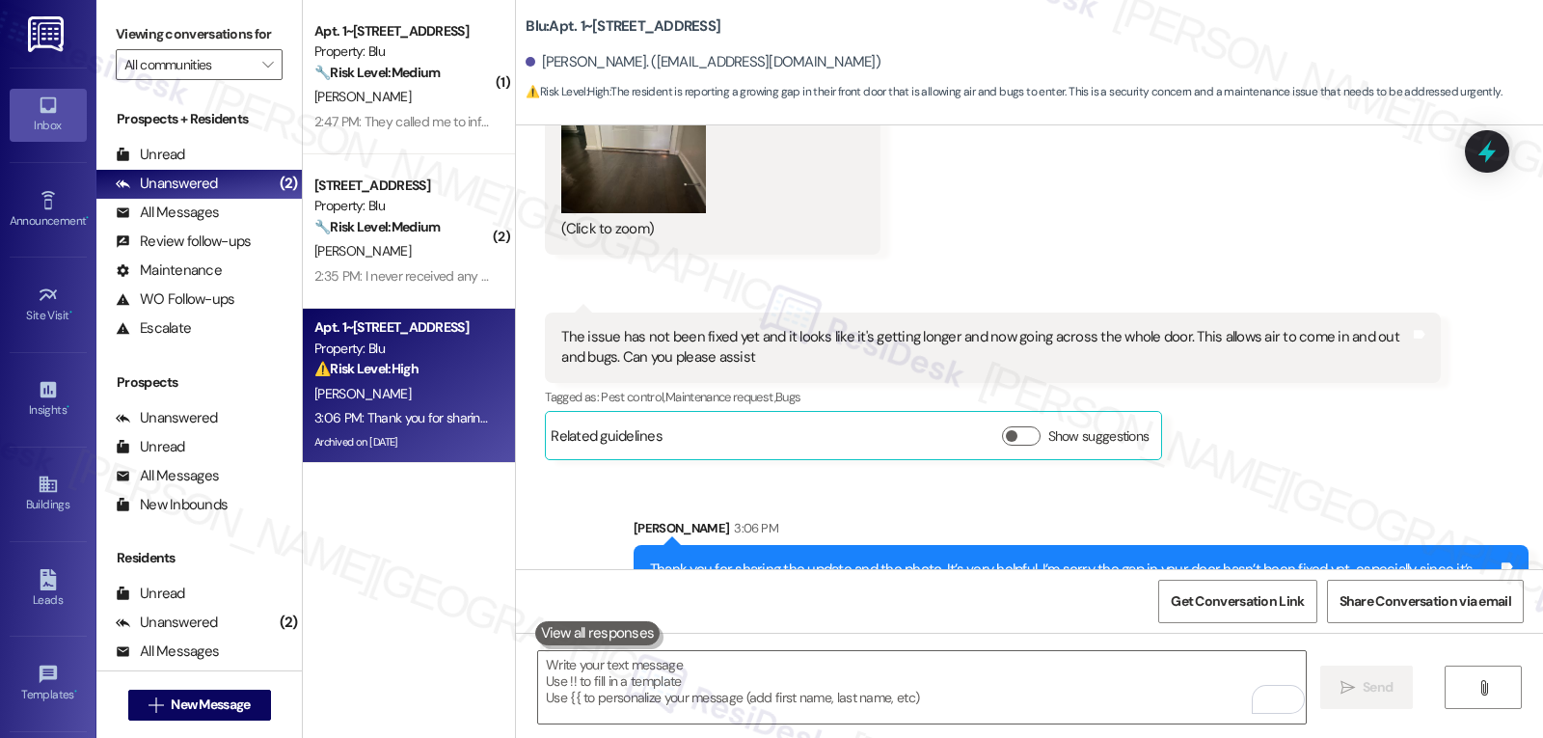
click at [1479, 145] on icon at bounding box center [1486, 151] width 25 height 25
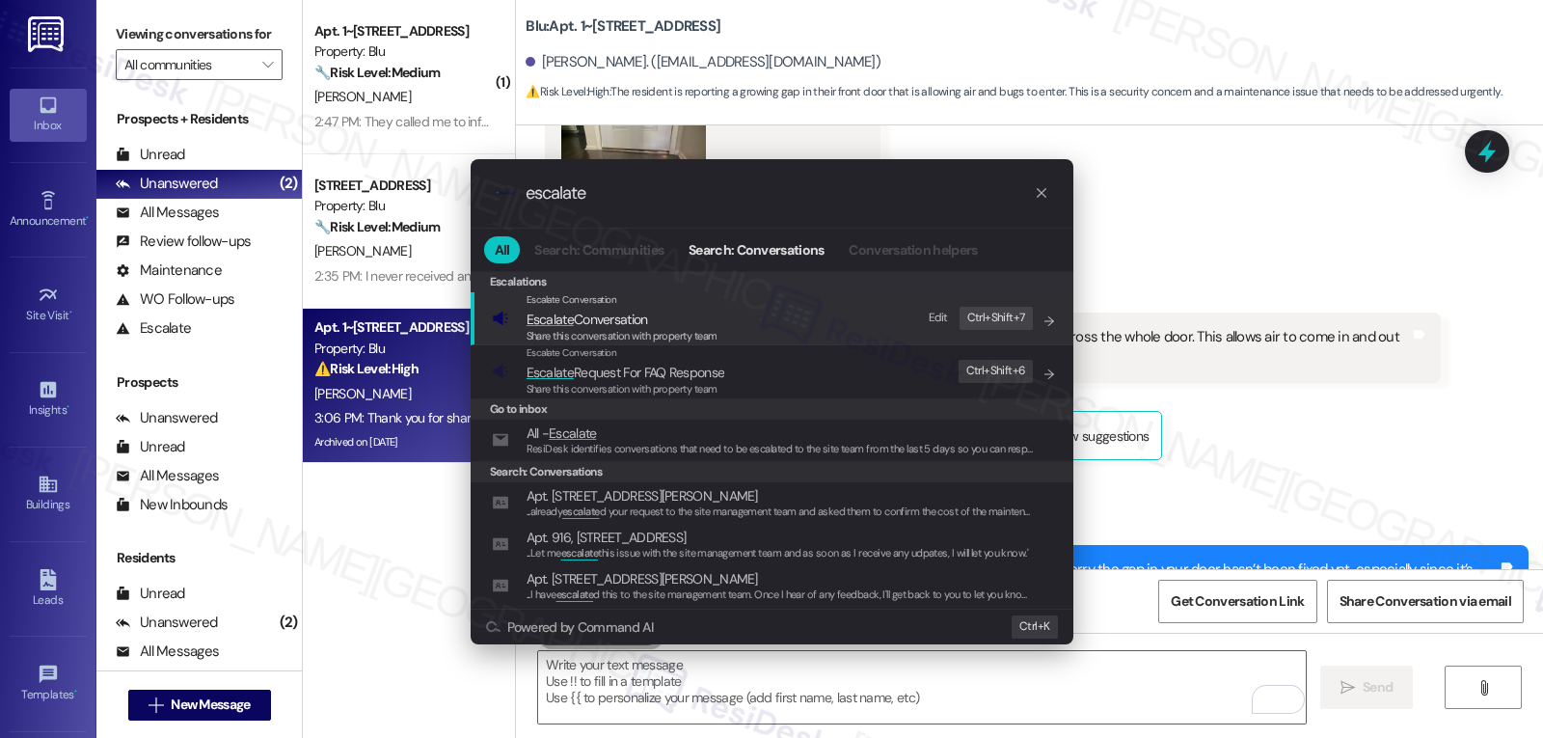
type input "escalate"
click at [630, 328] on div "Share this conversation with property team" at bounding box center [621, 336] width 191 height 17
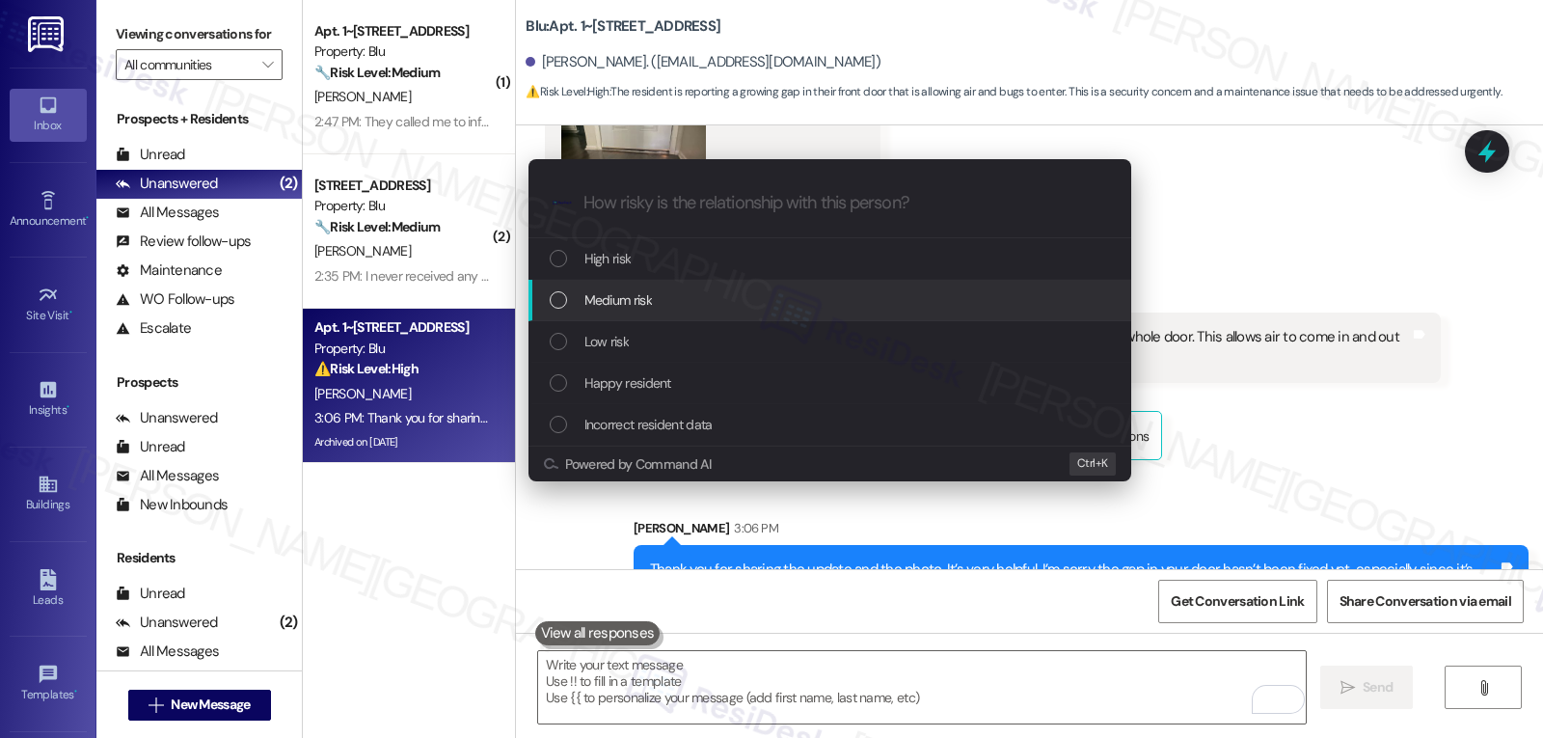
click at [653, 302] on div "Medium risk" at bounding box center [832, 299] width 564 height 21
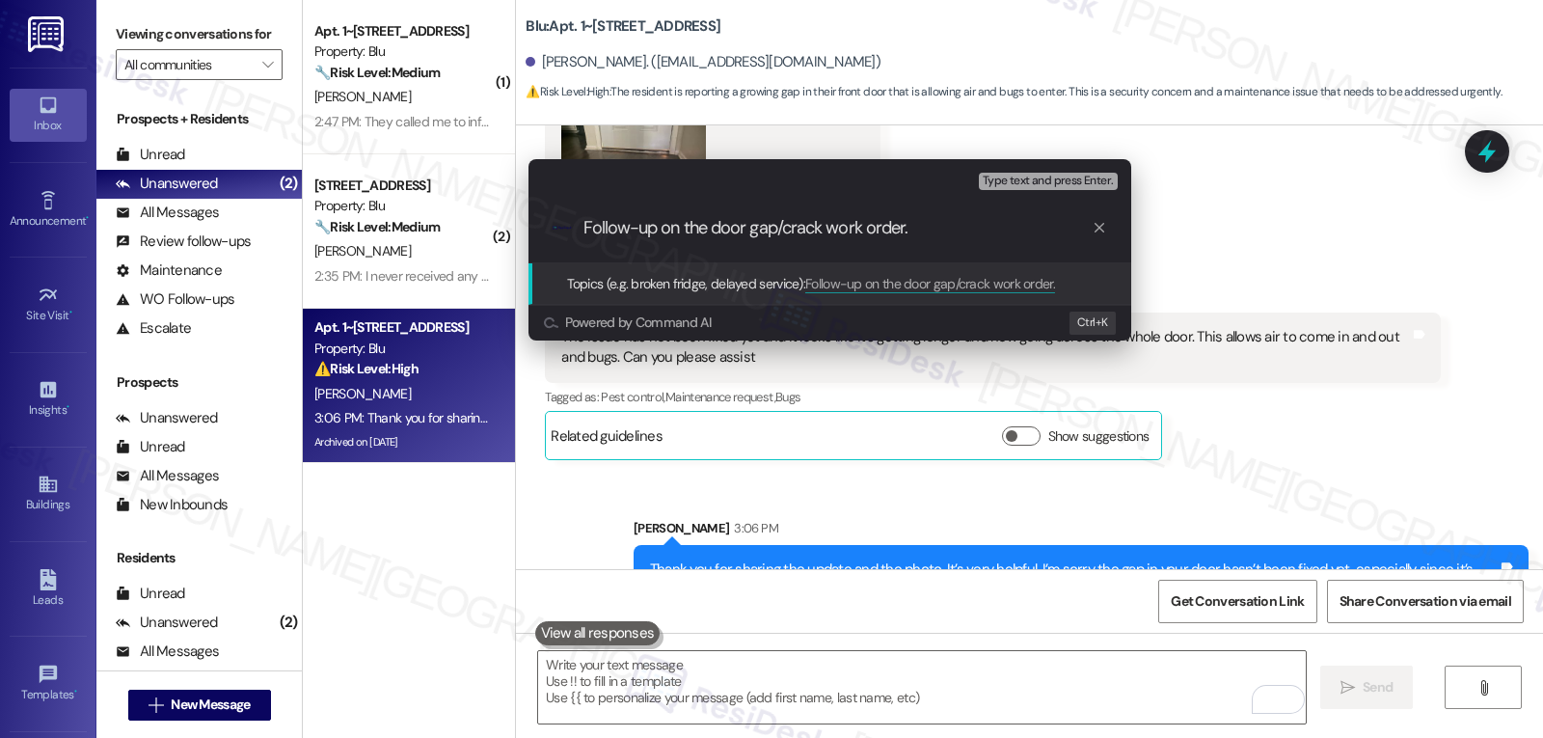
type input "Follow-up on the door gap/crack work order"
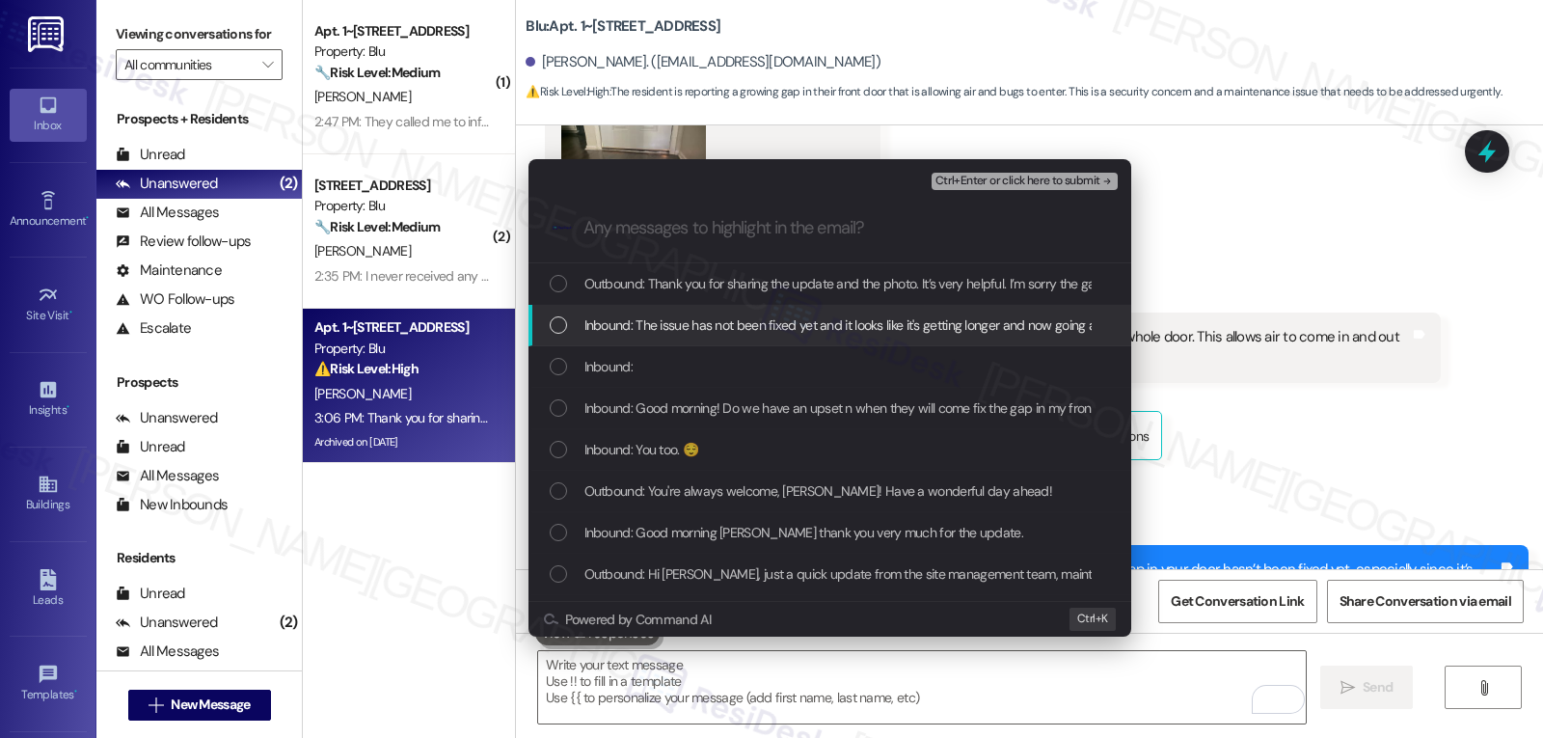
click at [694, 314] on span "Inbound: The issue has not been fixed yet and it looks like it's getting longer…" at bounding box center [1085, 324] width 1003 height 21
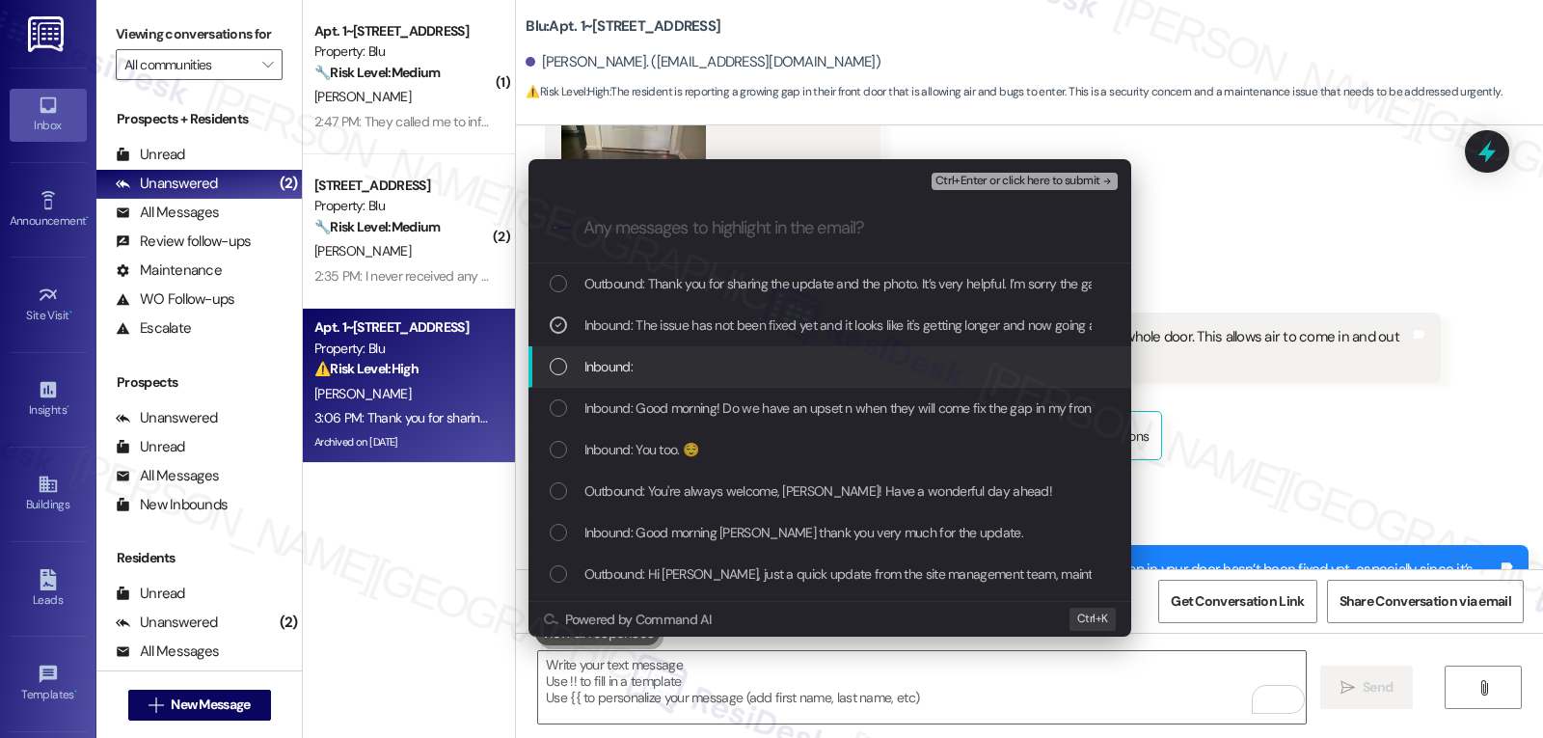
click at [627, 372] on span "Inbound:" at bounding box center [608, 366] width 48 height 21
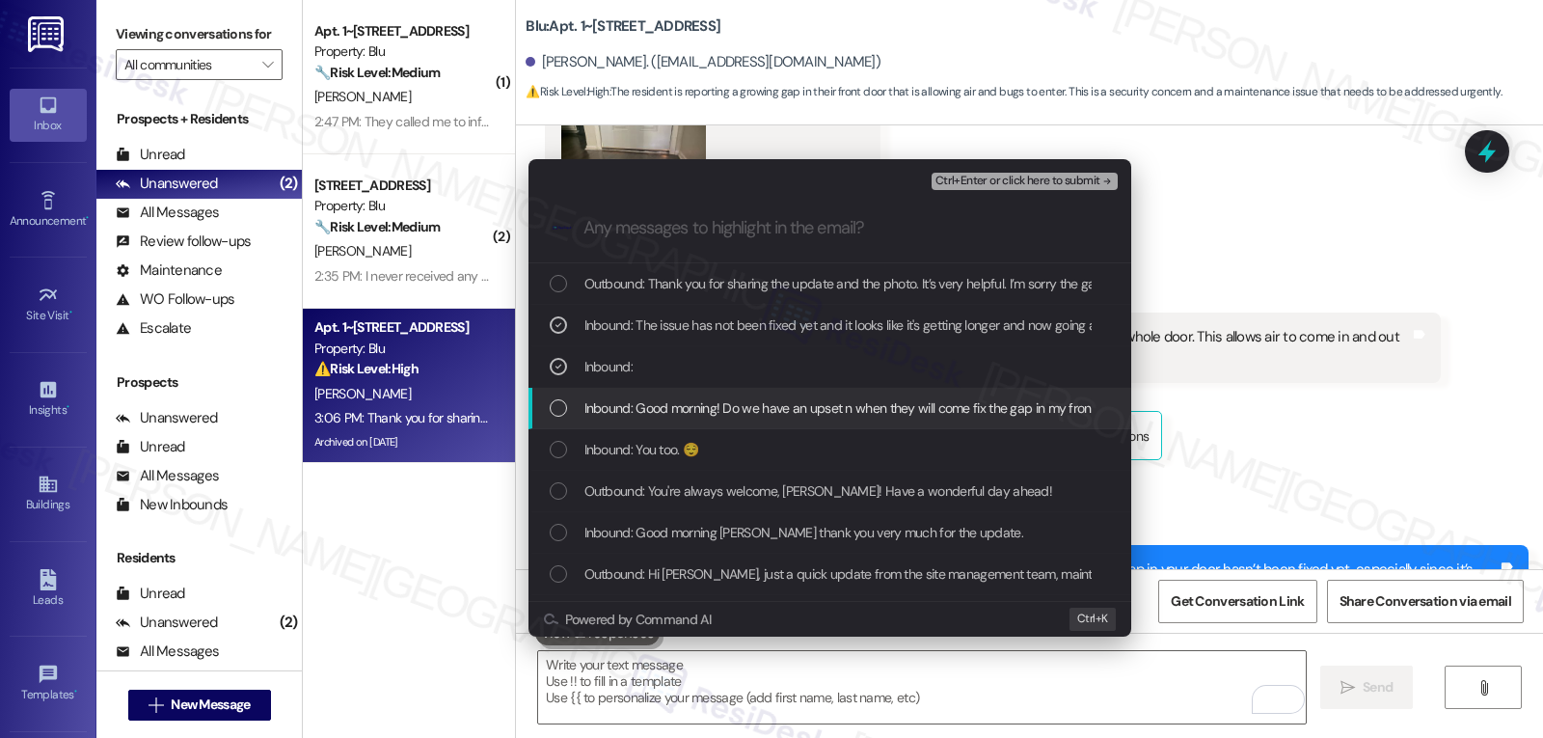
click at [635, 416] on span "Inbound: Good morning! Do we have an upset n when they will come fix the gap in…" at bounding box center [855, 407] width 542 height 21
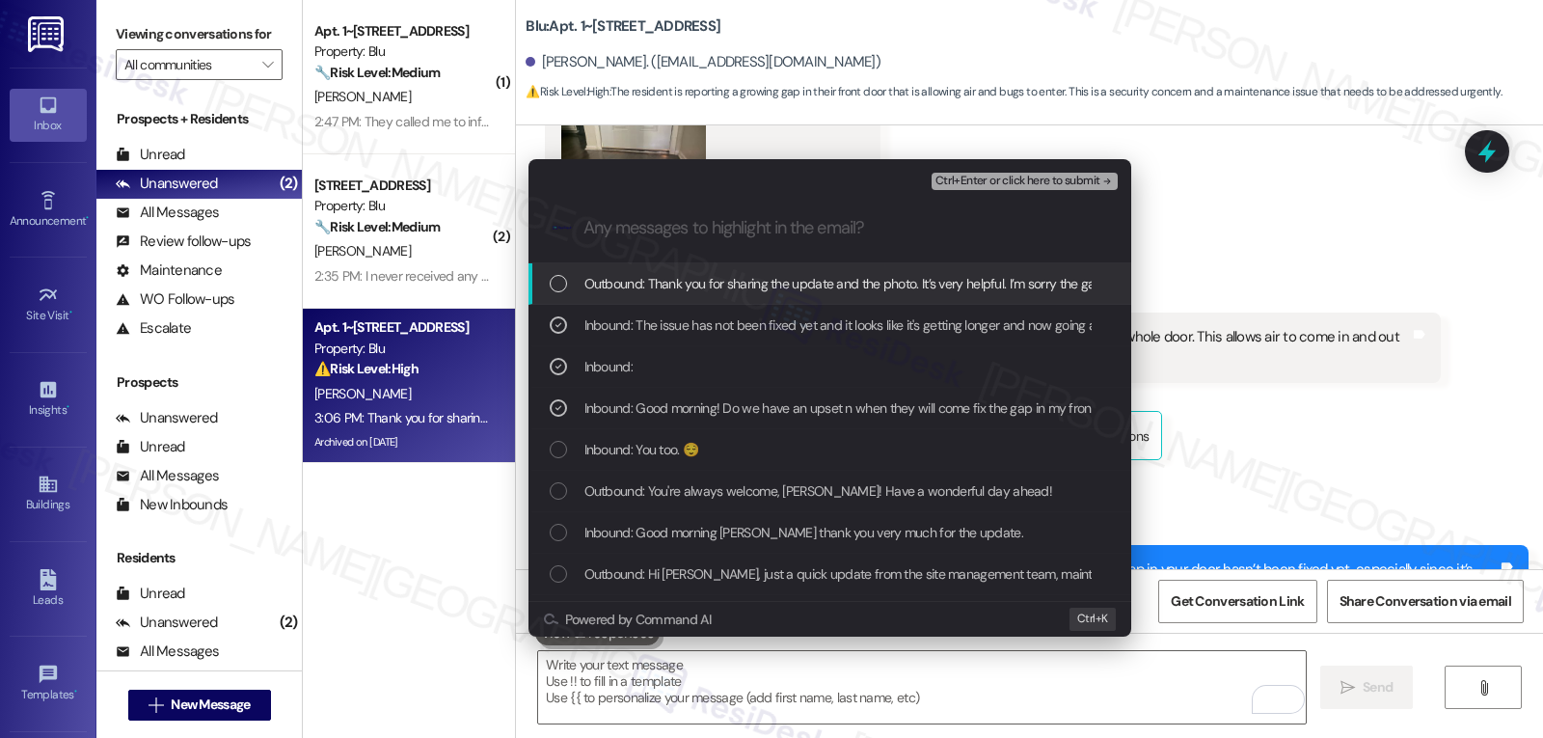
click at [1057, 178] on span "Ctrl+Enter or click here to submit" at bounding box center [1017, 181] width 165 height 13
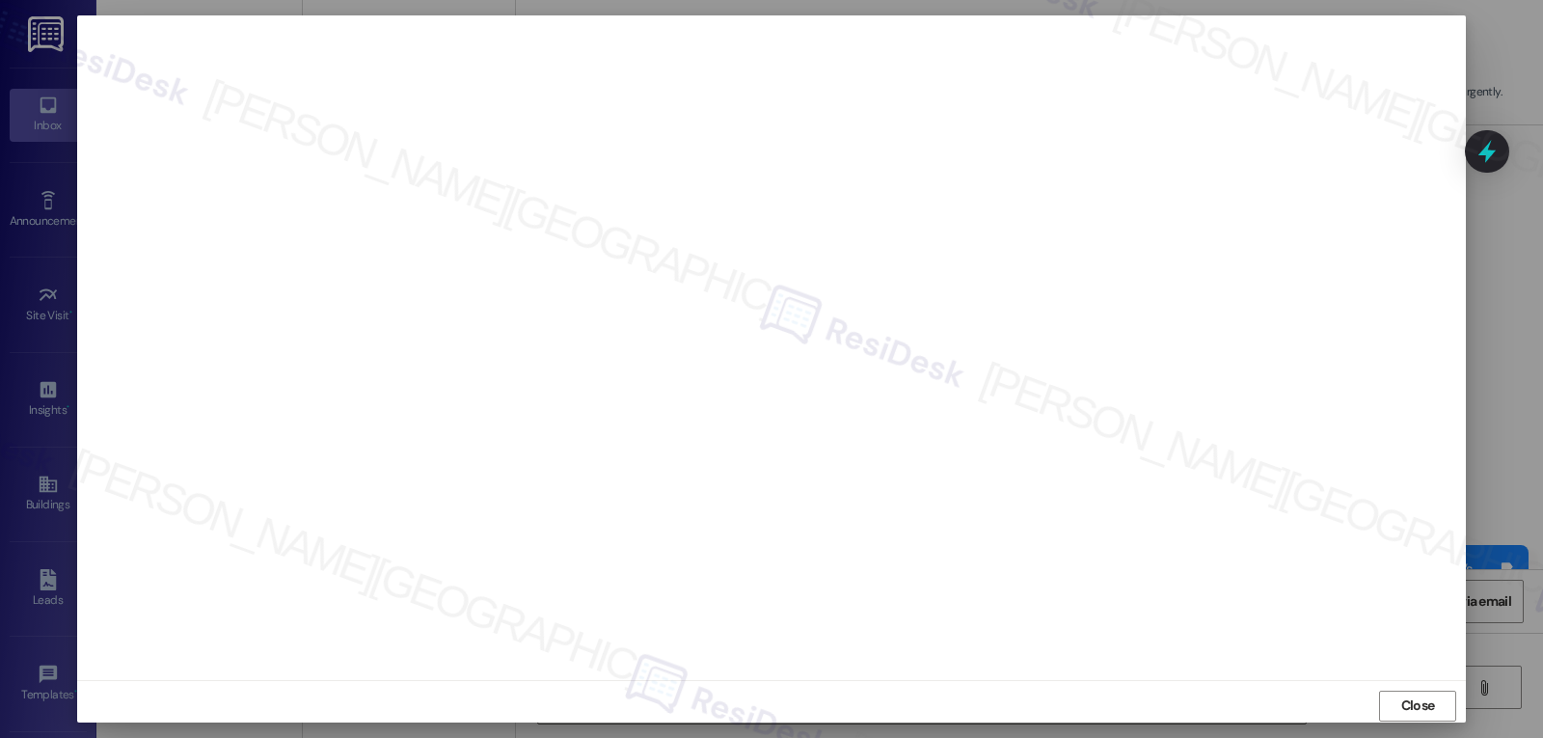
scroll to position [9, 0]
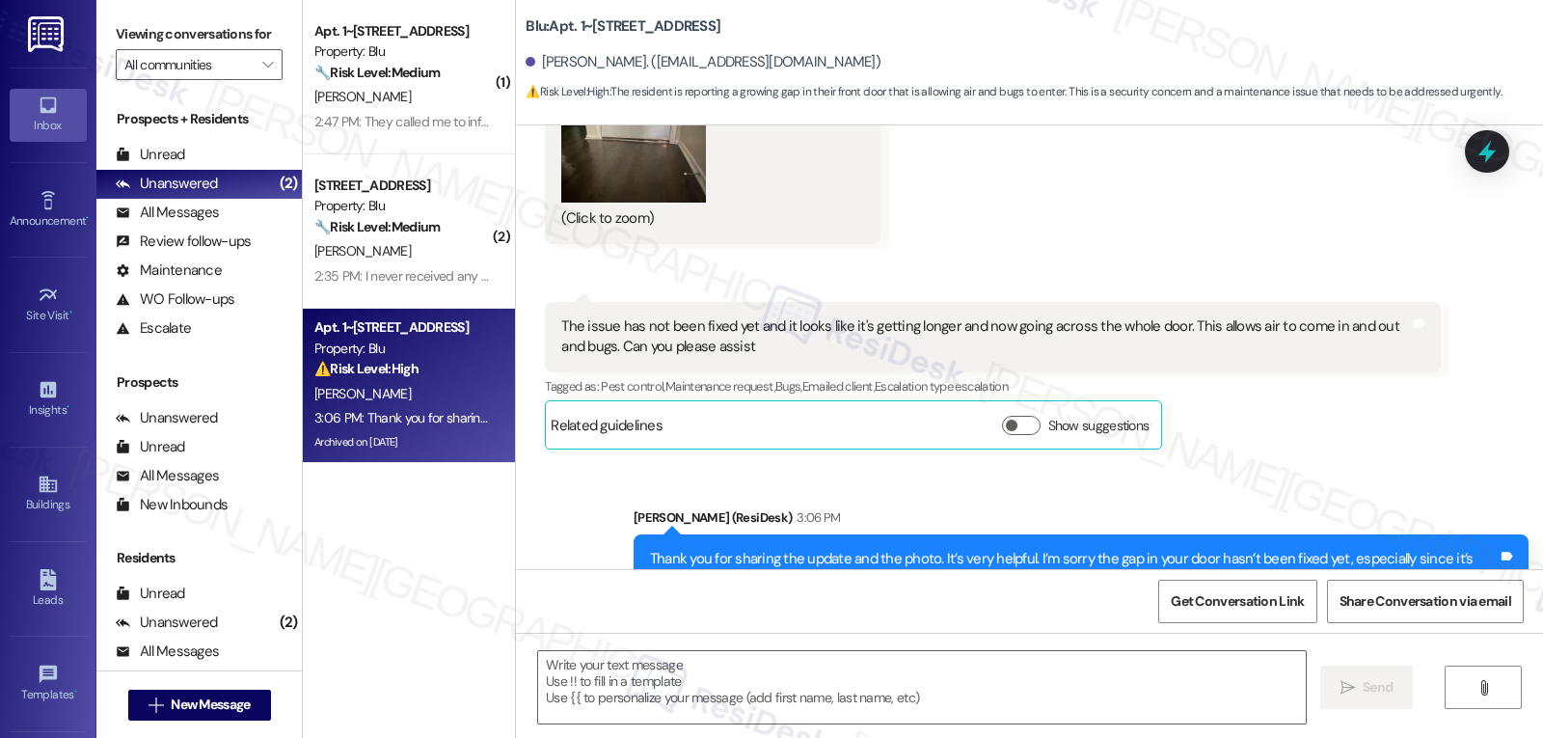
type textarea "Fetching suggested responses. Please feel free to read through the conversation…"
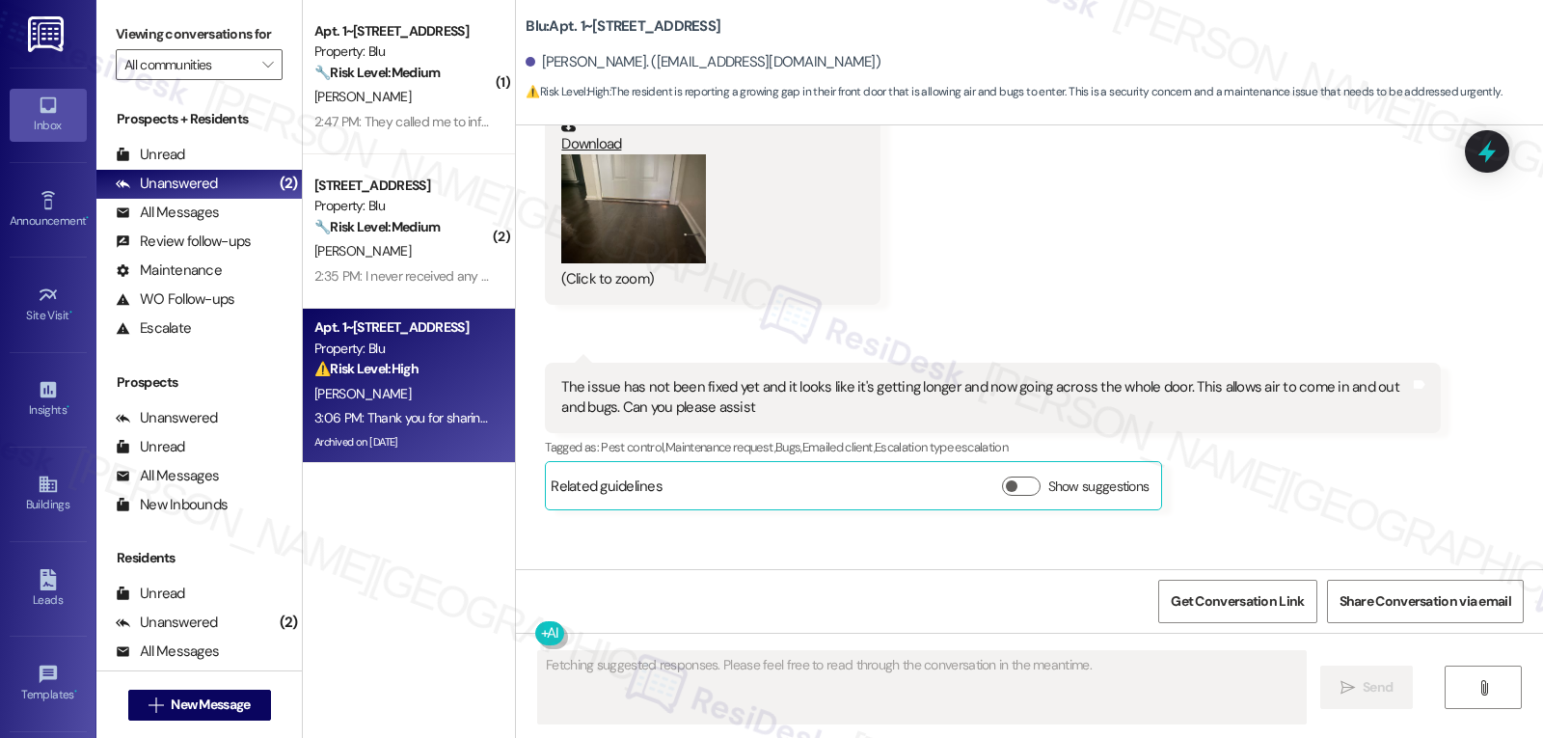
scroll to position [21434, 0]
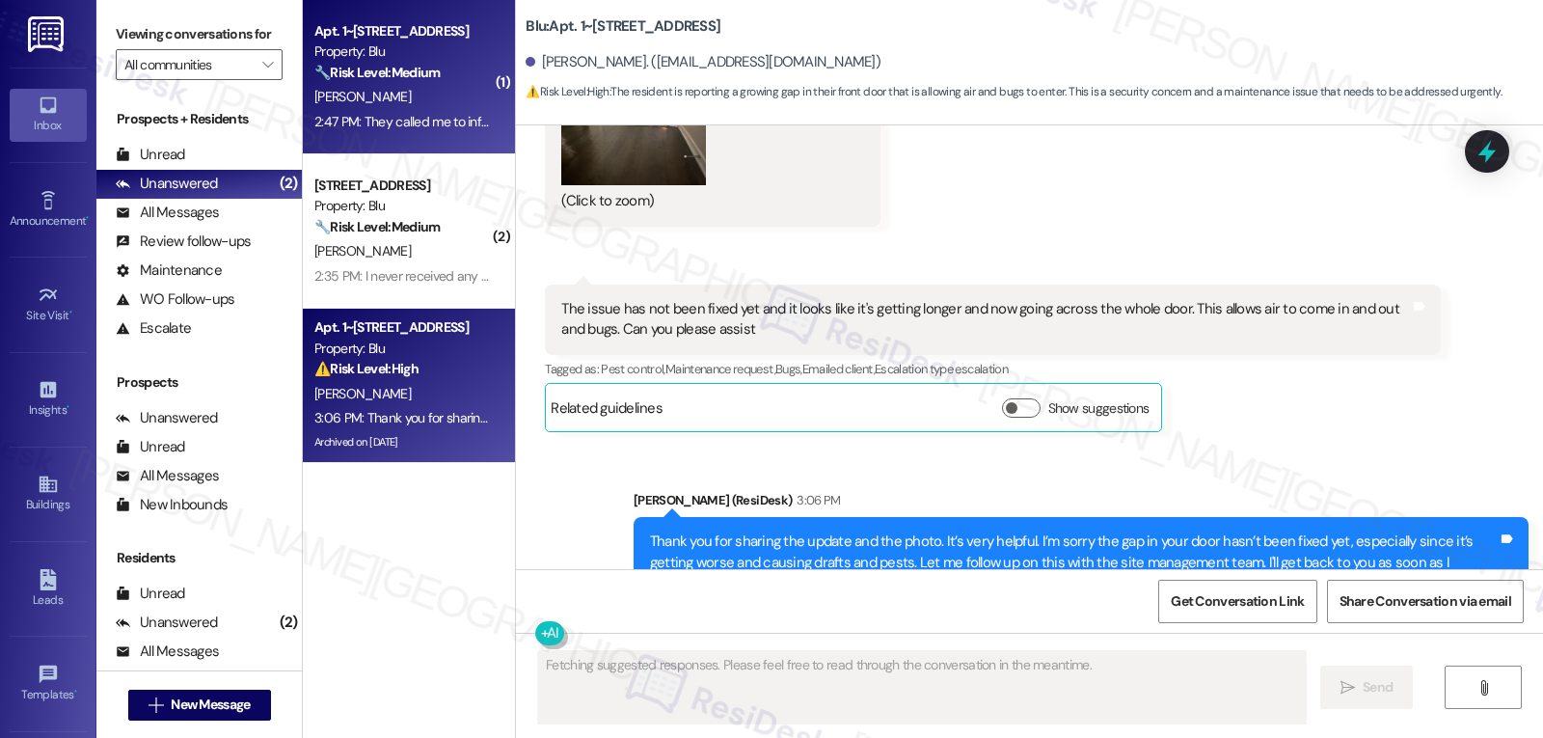
click at [426, 113] on div "2:47 PM: They called me to inform me. Hope they can fix it 2:47 PM: They called…" at bounding box center [476, 121] width 324 height 17
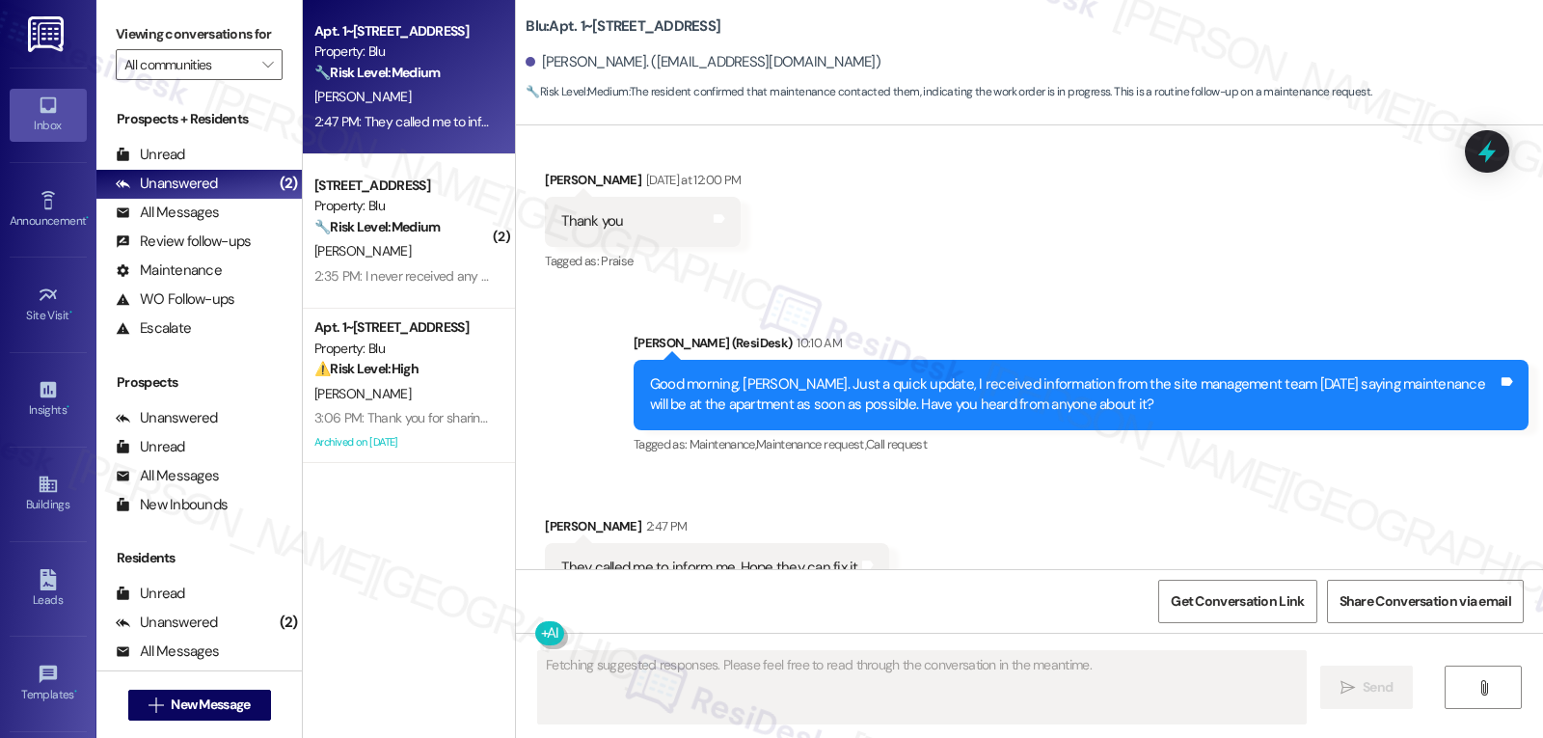
scroll to position [5897, 0]
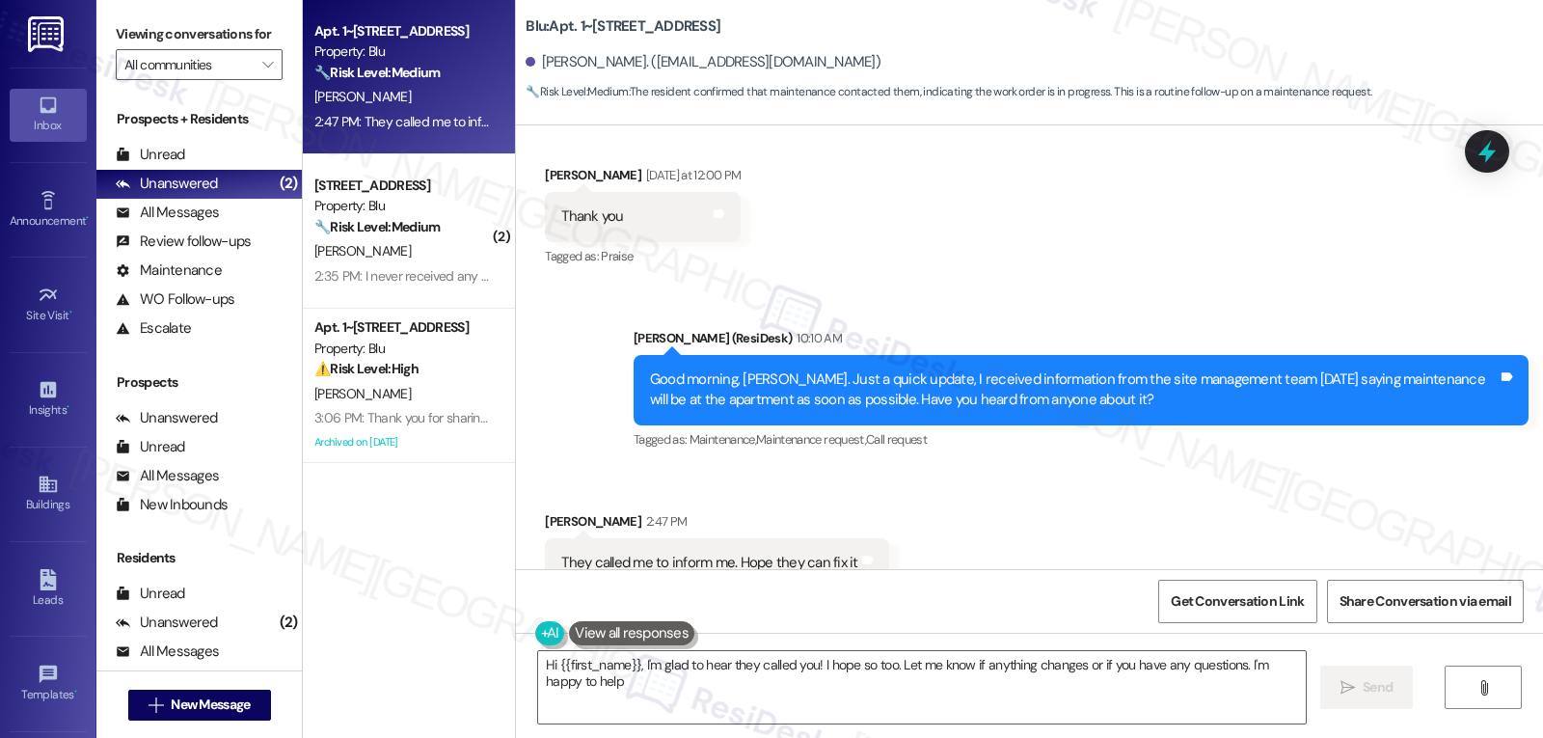
type textarea "Hi {{first_name}}, I'm glad to hear they called you! I hope so too. Let me know…"
click at [671, 703] on textarea "Hi {{first_name}}, I'm glad to hear they called you! I hope so too. Let me know…" at bounding box center [921, 687] width 767 height 72
click at [1336, 690] on span " Send" at bounding box center [1366, 687] width 61 height 20
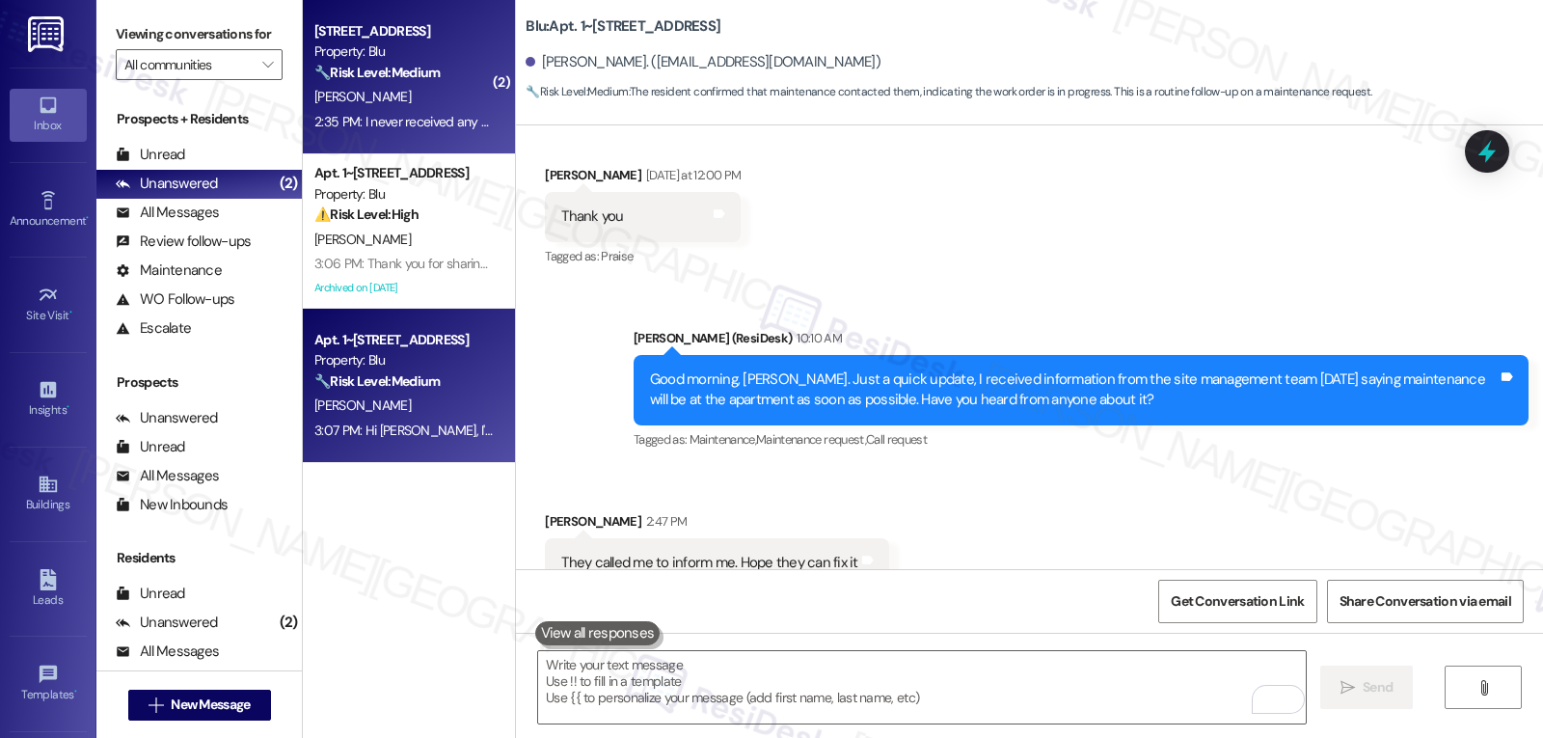
click at [410, 90] on div "[PERSON_NAME]" at bounding box center [403, 97] width 182 height 24
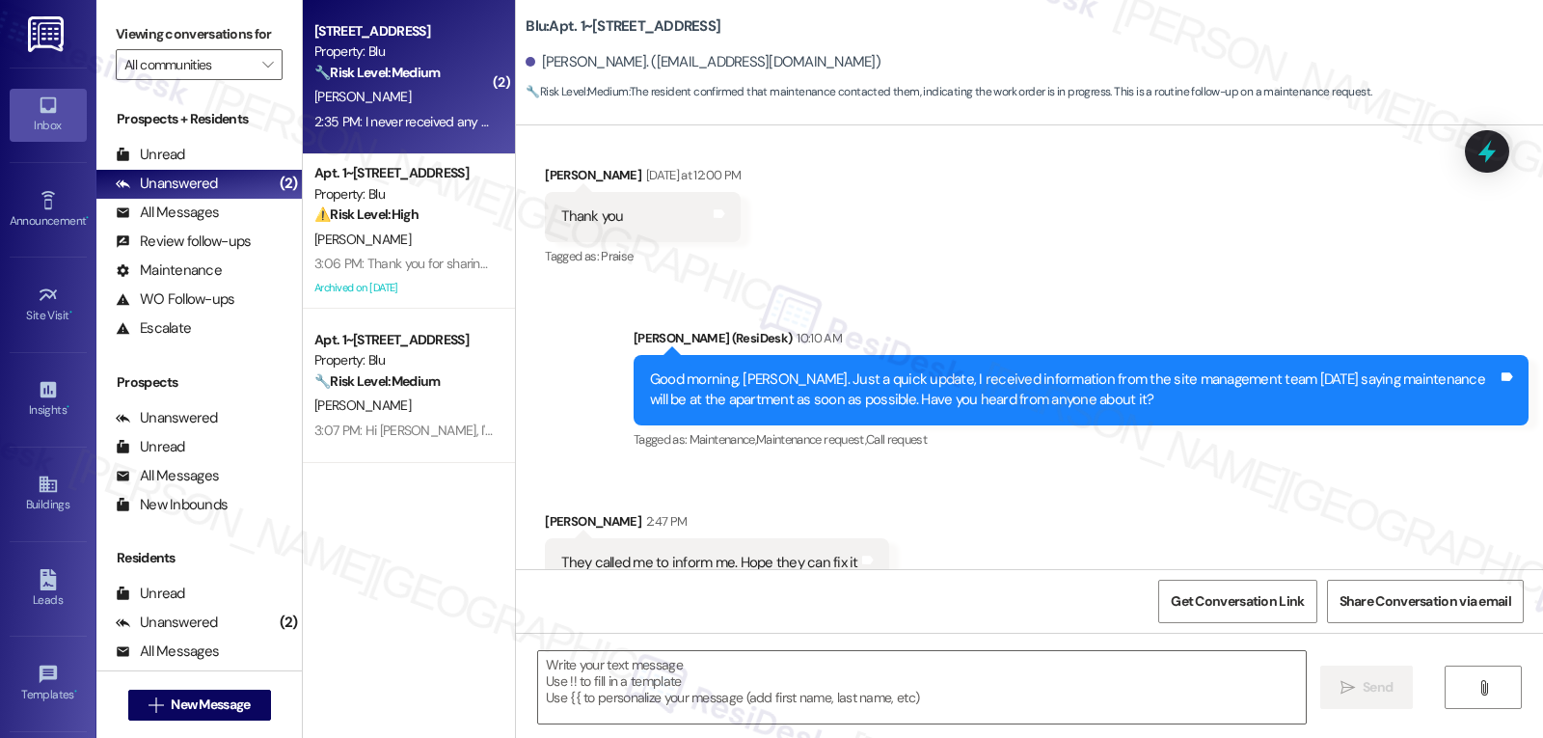
type textarea "Fetching suggested responses. Please feel free to read through the conversation…"
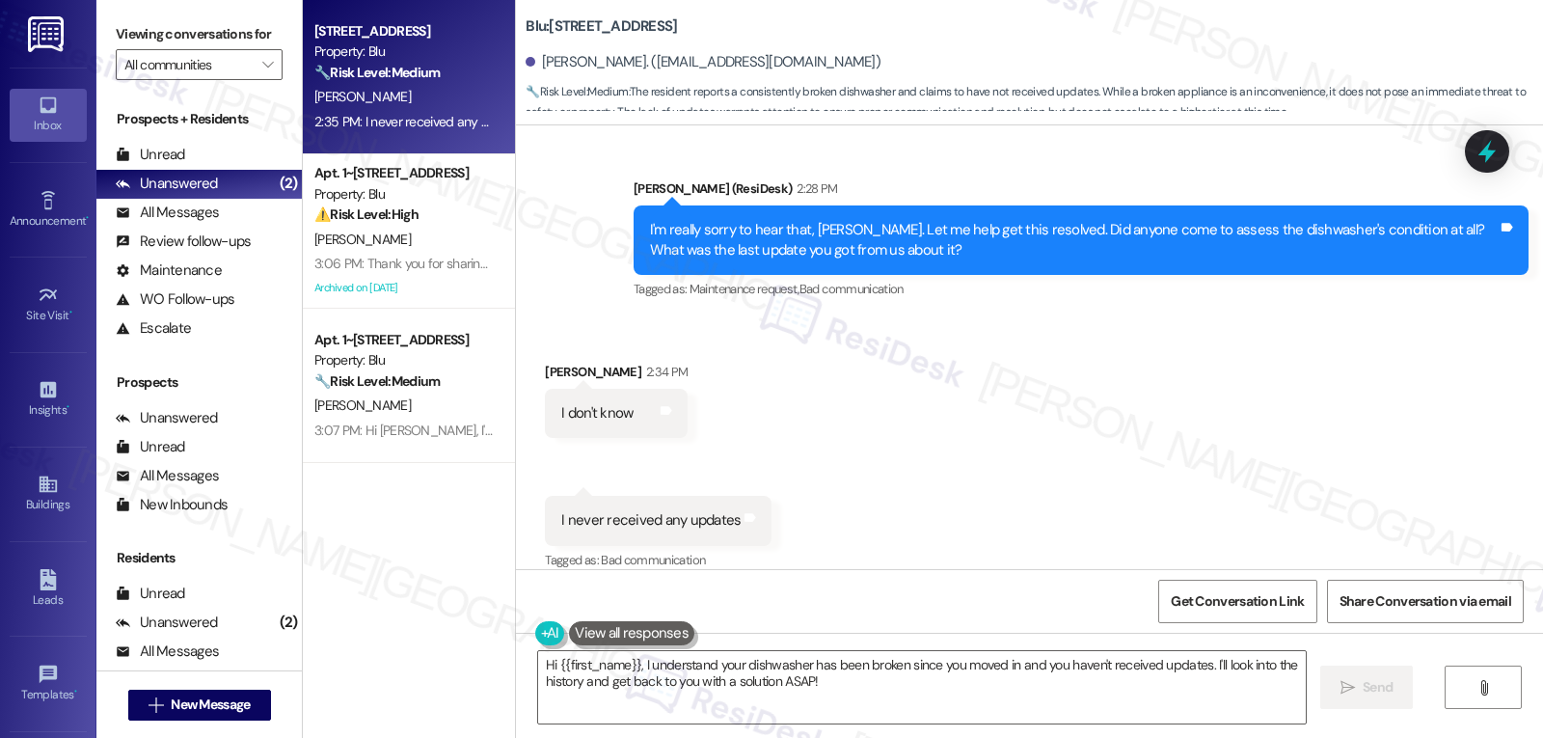
scroll to position [4239, 0]
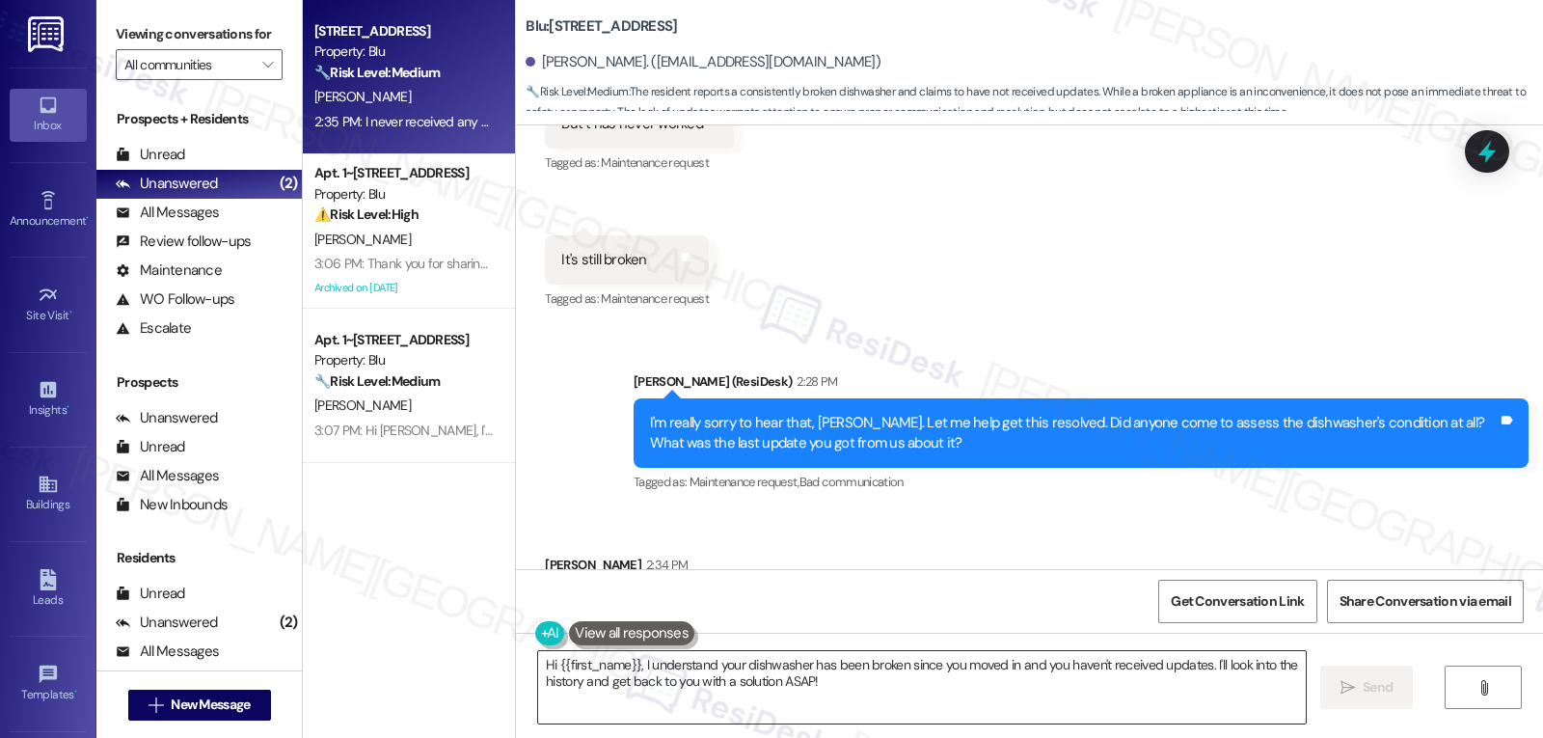
click at [861, 705] on textarea "Hi {{first_name}}, I understand your dishwasher has been broken since you moved…" at bounding box center [921, 687] width 767 height 72
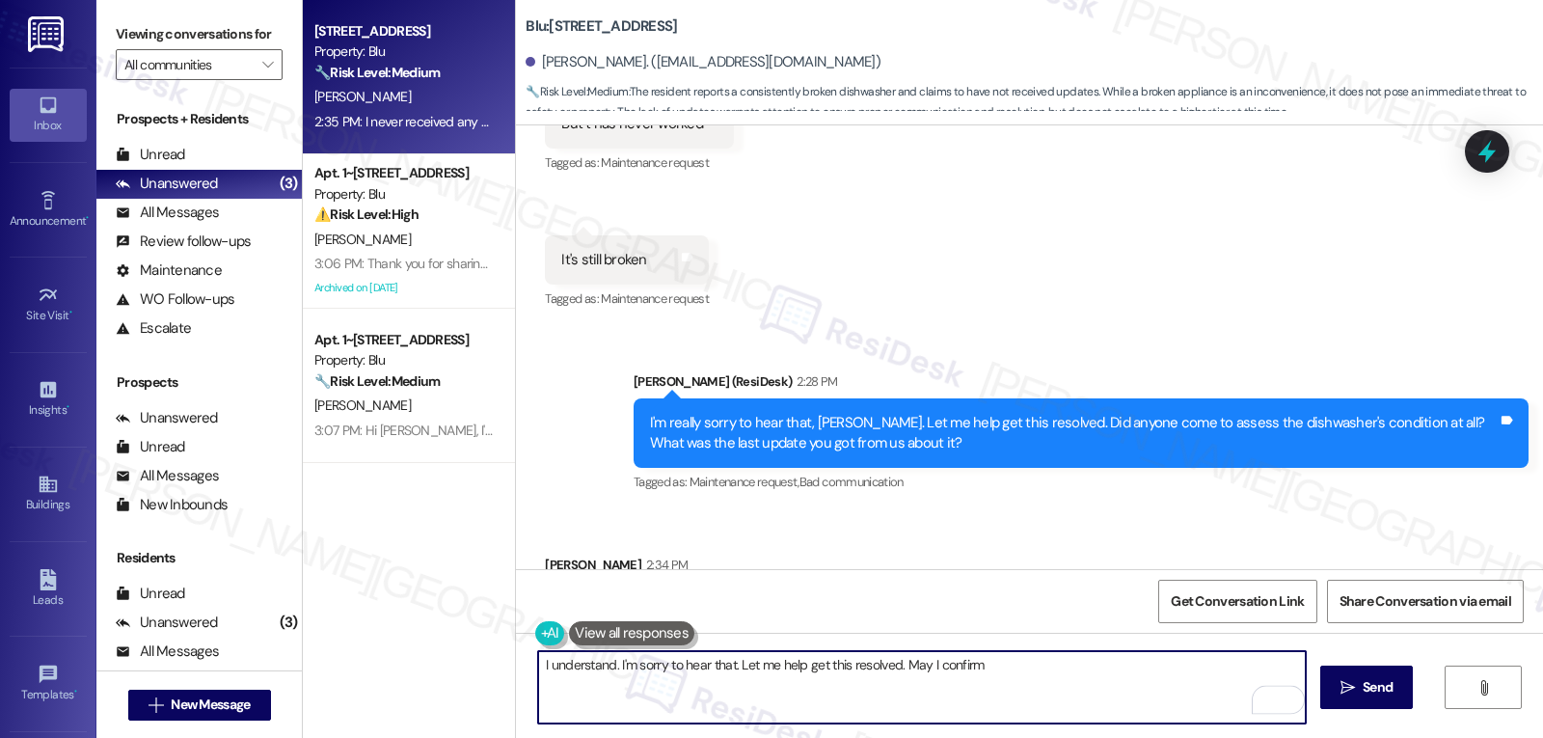
click at [1096, 687] on textarea "I understand. I'm sorry to hear that. Let me help get this resolved. May I conf…" at bounding box center [921, 687] width 767 height 72
type textarea "I understand. I'm sorry to hear that. Let me help get this resolved. May I conf…"
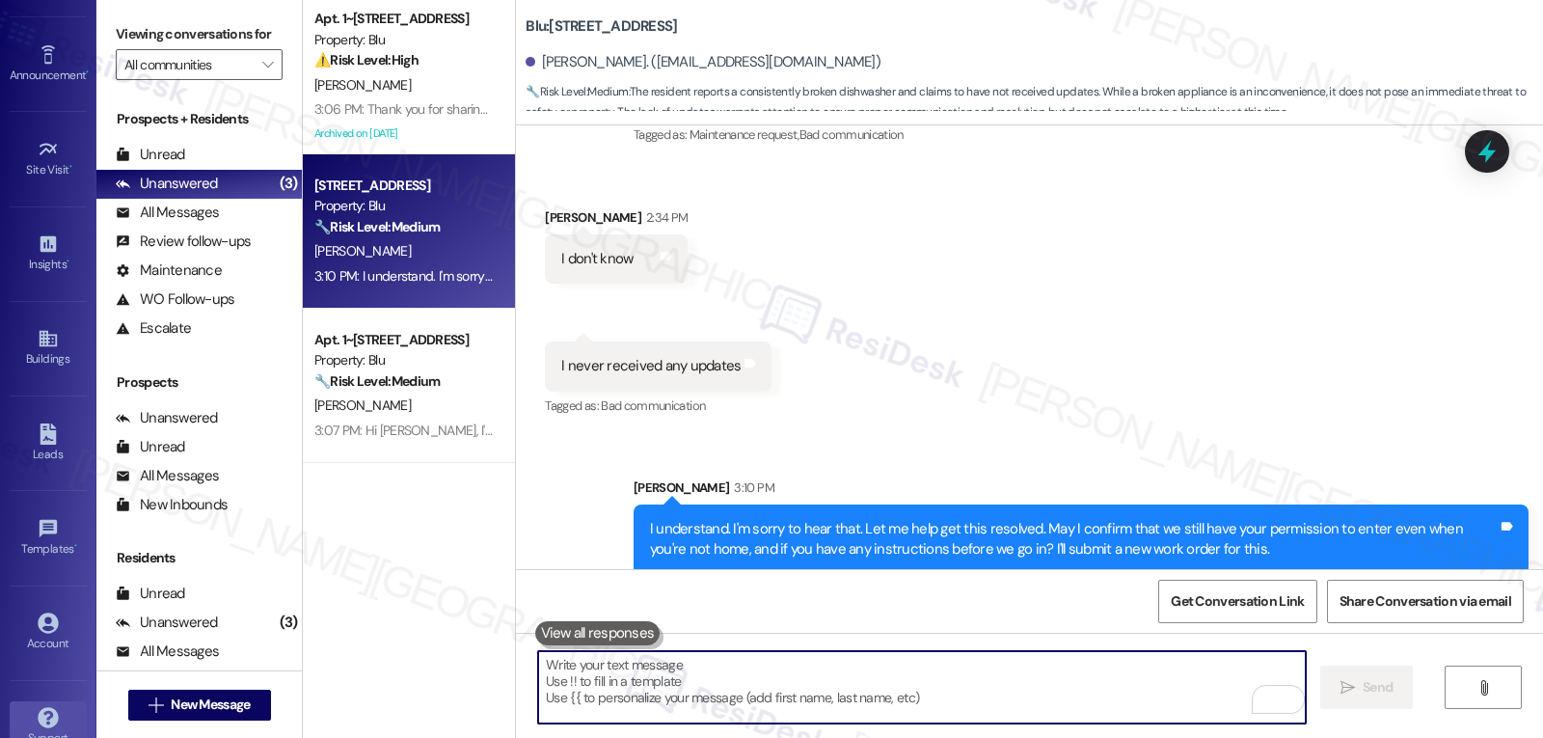
scroll to position [182, 0]
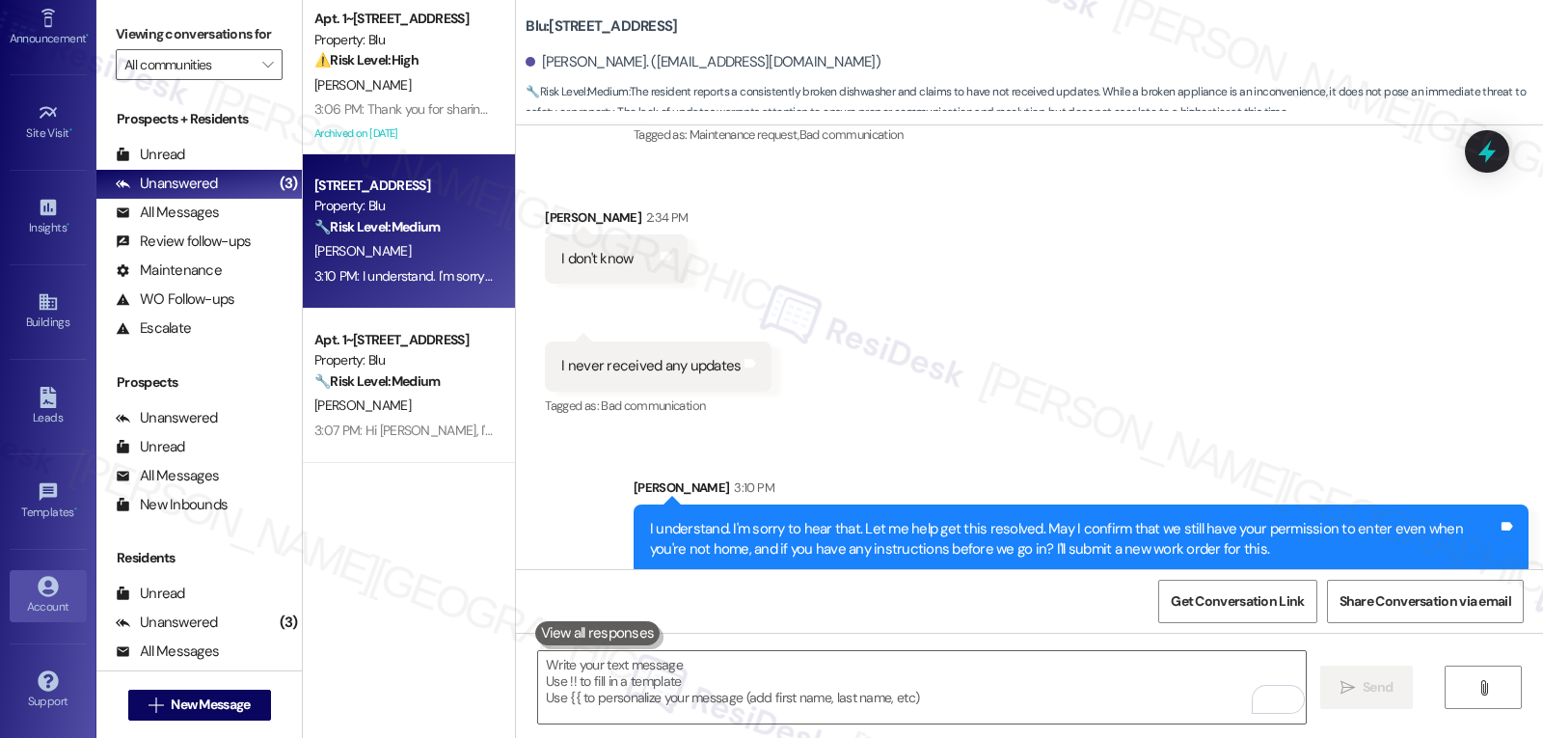
click at [46, 572] on link "Account" at bounding box center [48, 596] width 77 height 52
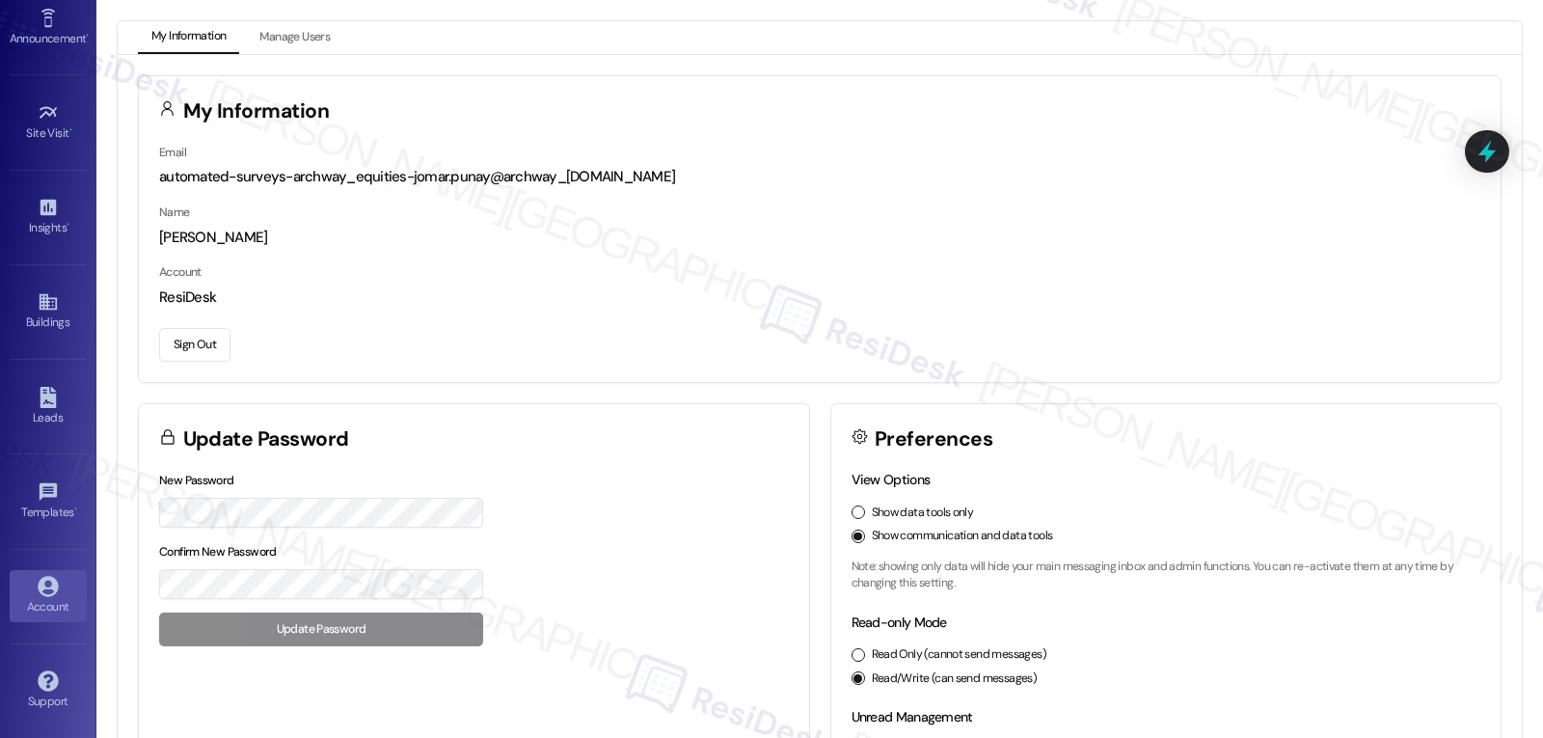
click at [207, 351] on button "Sign Out" at bounding box center [194, 345] width 71 height 34
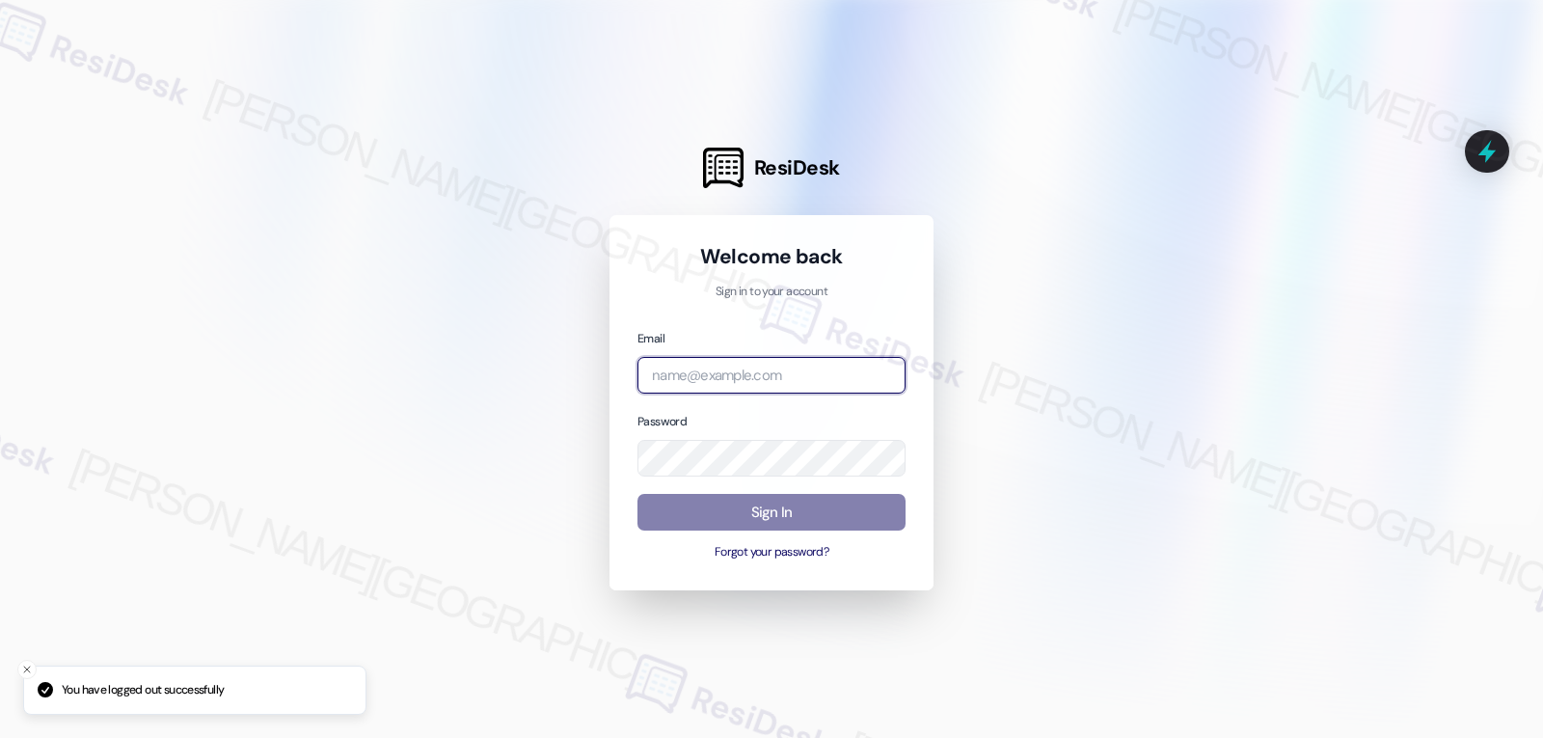
click at [736, 378] on input "email" at bounding box center [771, 376] width 268 height 38
